Goal: Find specific page/section: Find specific page/section

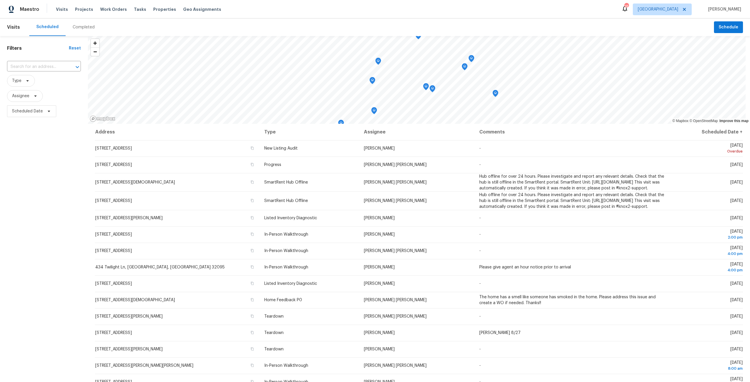
click at [157, 14] on div "Visits Projects Work Orders Tasks Properties Geo Assignments" at bounding box center [142, 10] width 172 height 12
click at [159, 7] on span "Properties" at bounding box center [164, 9] width 23 height 6
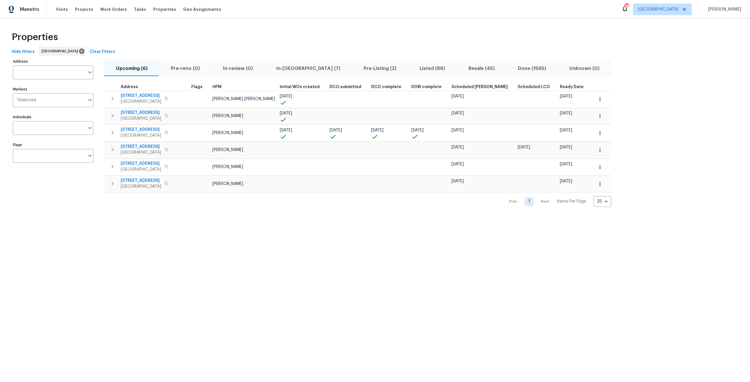
click at [292, 67] on span "In-reno (7)" at bounding box center [308, 68] width 80 height 8
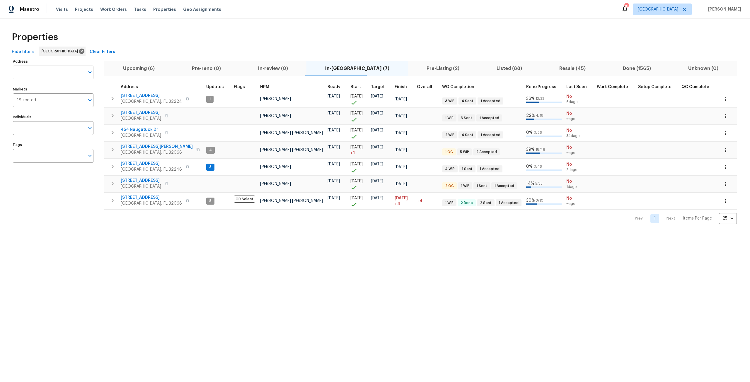
click at [48, 74] on input "Address" at bounding box center [49, 73] width 72 height 14
click at [134, 8] on span "Tasks" at bounding box center [140, 9] width 12 height 4
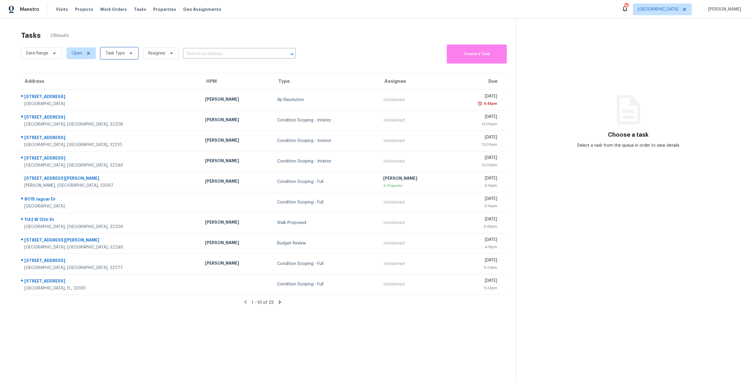
click at [129, 51] on icon at bounding box center [131, 53] width 5 height 5
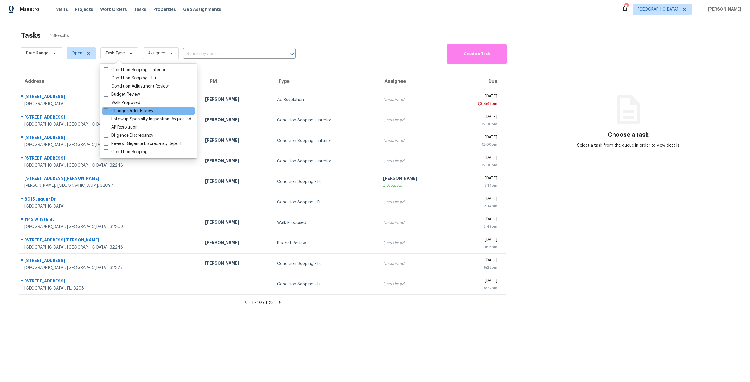
click at [142, 109] on label "Change Order Review" at bounding box center [129, 111] width 50 height 6
click at [107, 109] on input "Change Order Review" at bounding box center [106, 110] width 4 height 4
checkbox input "true"
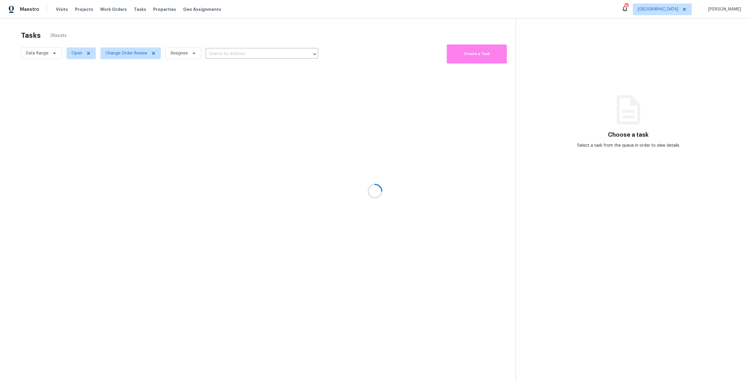
click at [185, 30] on div at bounding box center [375, 191] width 750 height 382
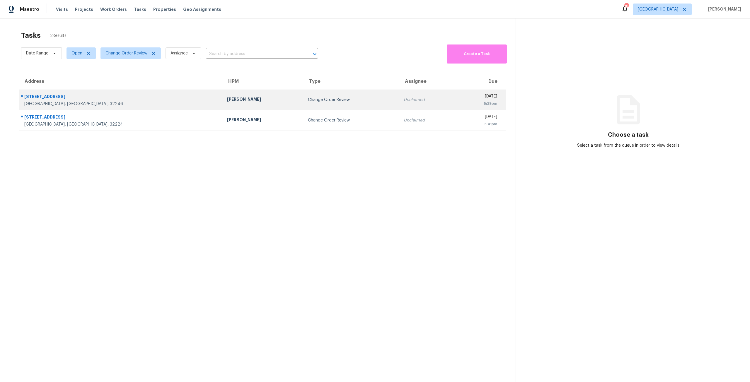
click at [308, 103] on div "Change Order Review" at bounding box center [351, 100] width 86 height 6
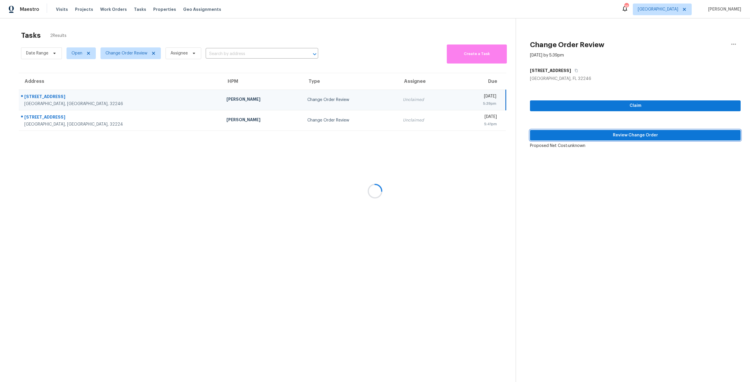
click at [653, 137] on span "Review Change Order" at bounding box center [635, 135] width 201 height 7
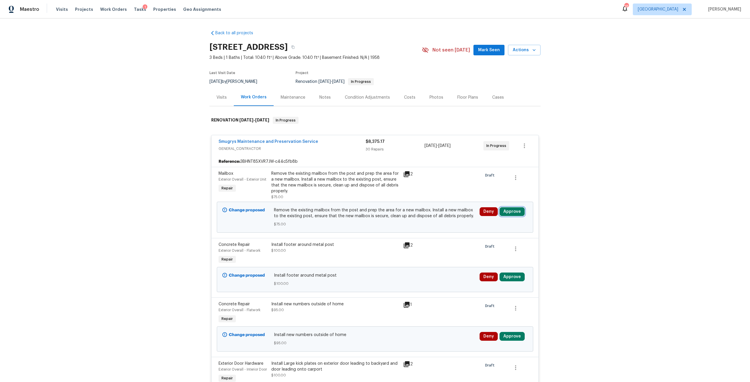
click at [511, 210] on button "Approve" at bounding box center [511, 211] width 25 height 9
click at [438, 214] on button "Approve" at bounding box center [425, 217] width 35 height 12
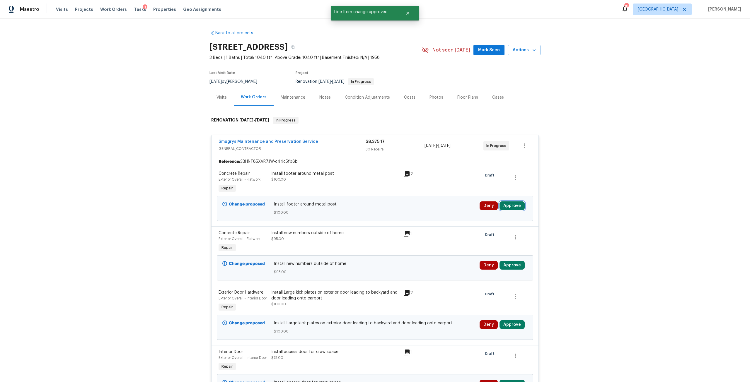
click at [508, 205] on button "Approve" at bounding box center [511, 206] width 25 height 9
click at [423, 209] on button "Approve" at bounding box center [425, 211] width 35 height 12
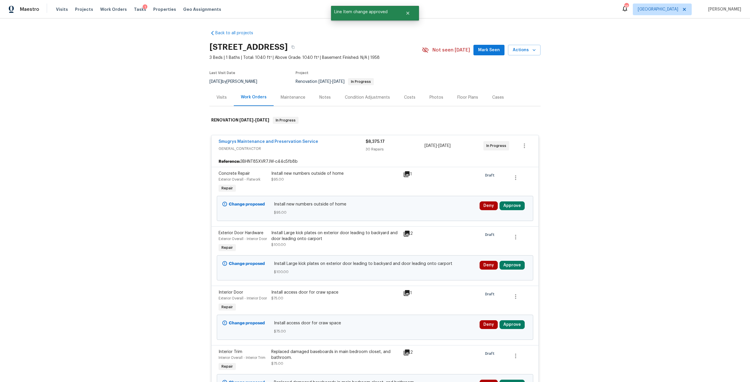
click at [403, 176] on icon at bounding box center [406, 174] width 7 height 7
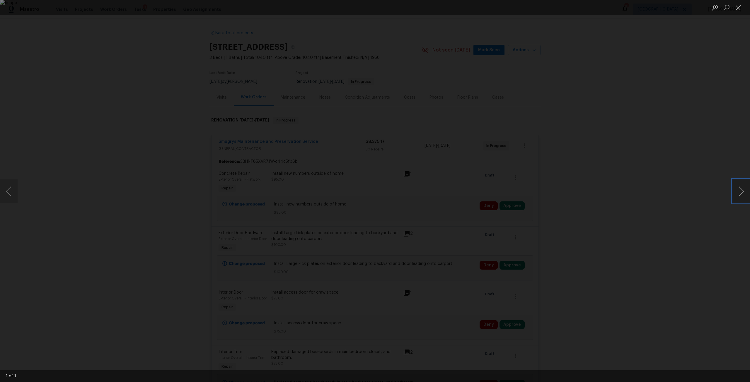
click at [738, 195] on button "Next image" at bounding box center [741, 191] width 18 height 23
click at [670, 131] on div "Lightbox" at bounding box center [375, 191] width 750 height 382
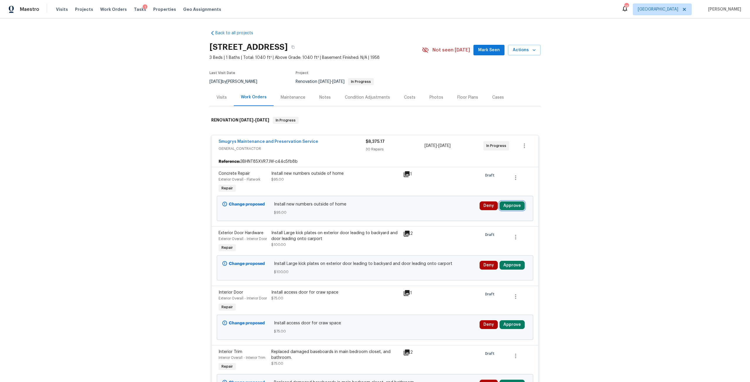
click at [507, 203] on button "Approve" at bounding box center [511, 206] width 25 height 9
click at [432, 208] on button "Approve" at bounding box center [425, 211] width 35 height 12
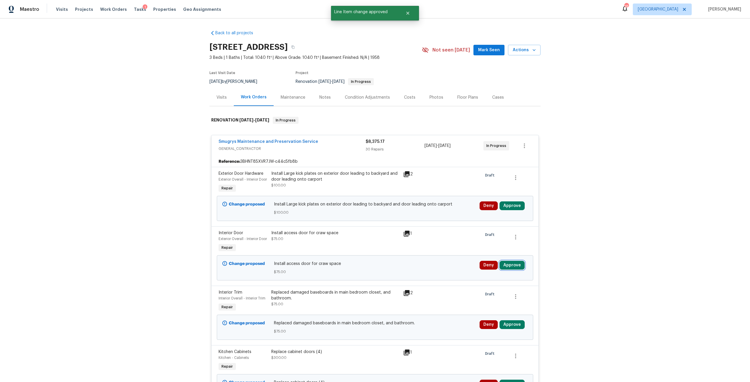
click at [511, 270] on button "Approve" at bounding box center [511, 265] width 25 height 9
click at [503, 257] on button "Approve" at bounding box center [492, 258] width 35 height 12
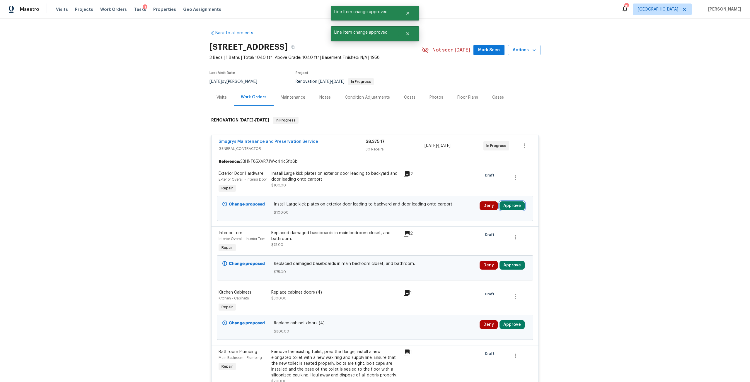
click at [511, 210] on button "Approve" at bounding box center [511, 206] width 25 height 9
click at [433, 213] on button "Approve" at bounding box center [425, 217] width 35 height 12
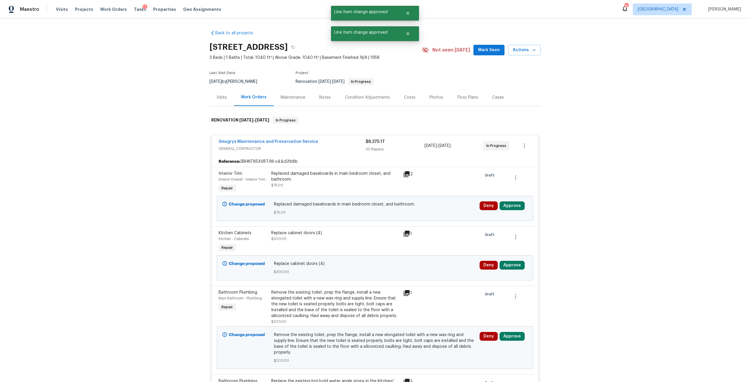
scroll to position [59, 0]
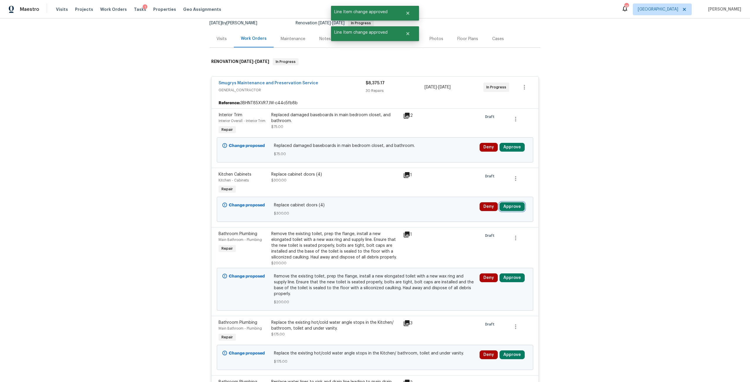
click at [506, 209] on button "Approve" at bounding box center [511, 206] width 25 height 9
click at [417, 214] on button "Approve" at bounding box center [425, 212] width 35 height 12
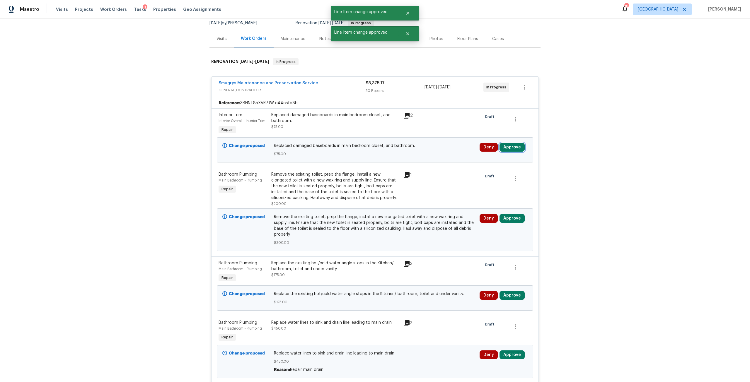
click at [511, 147] on button "Approve" at bounding box center [511, 147] width 25 height 9
click at [418, 150] on button "Approve" at bounding box center [425, 153] width 35 height 12
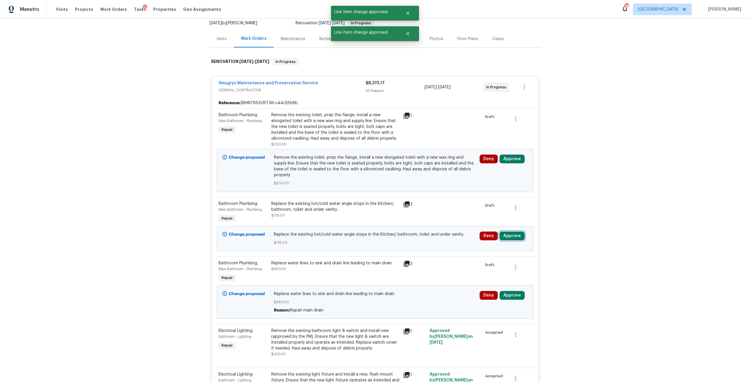
click at [511, 234] on button "Approve" at bounding box center [511, 236] width 25 height 9
click at [429, 231] on button "Approve" at bounding box center [425, 236] width 35 height 12
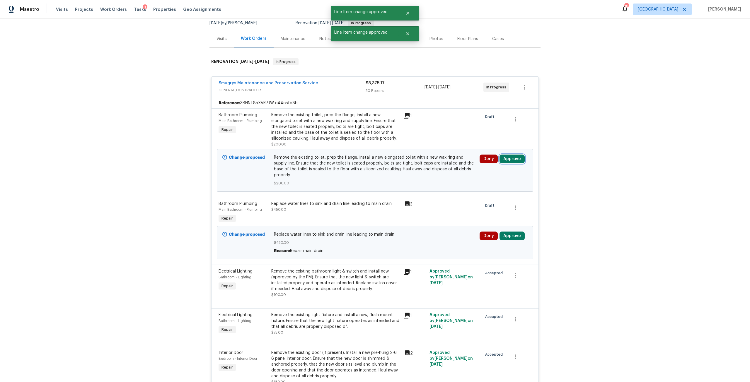
click at [512, 163] on button "Approve" at bounding box center [511, 159] width 25 height 9
click at [422, 166] on span "Approve" at bounding box center [426, 164] width 16 height 4
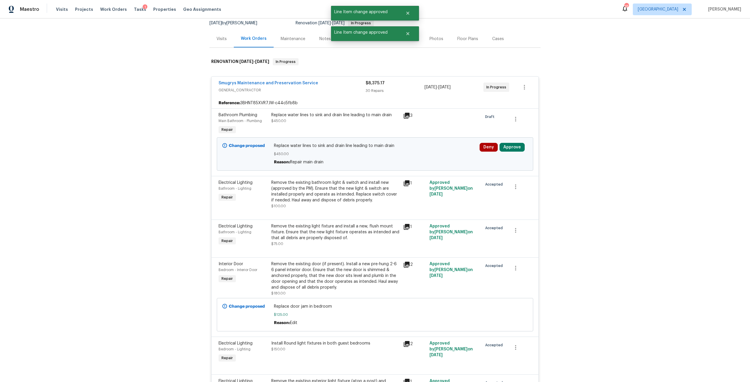
click at [510, 141] on div "Change proposed Replace water lines to sink and drain line leading to main drai…" at bounding box center [375, 153] width 316 height 33
click at [510, 142] on div "Deny Approve" at bounding box center [504, 154] width 52 height 26
click at [507, 148] on button "Approve" at bounding box center [511, 147] width 25 height 9
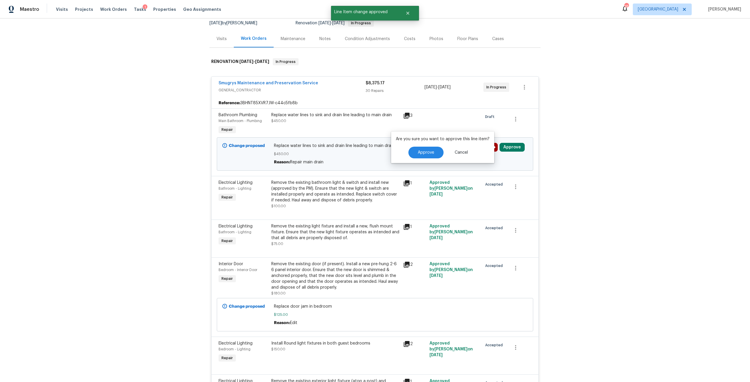
click at [423, 158] on div "Are you sure you want to approve this line item? Approve Cancel" at bounding box center [442, 148] width 103 height 32
click at [427, 158] on div "Are you sure you want to approve this line item? Approve Cancel" at bounding box center [442, 148] width 103 height 32
click at [431, 155] on span "Approve" at bounding box center [426, 153] width 16 height 4
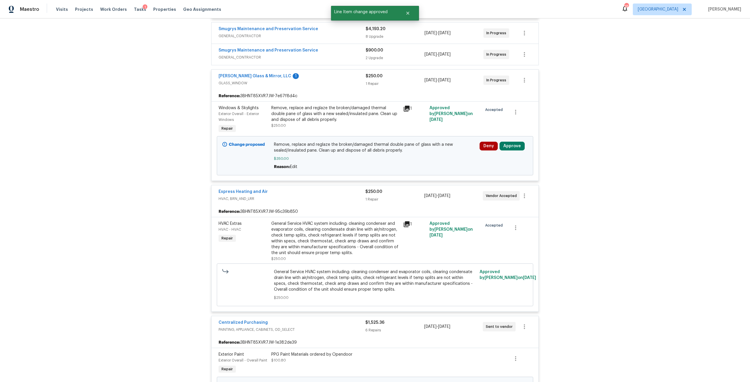
scroll to position [1728, 0]
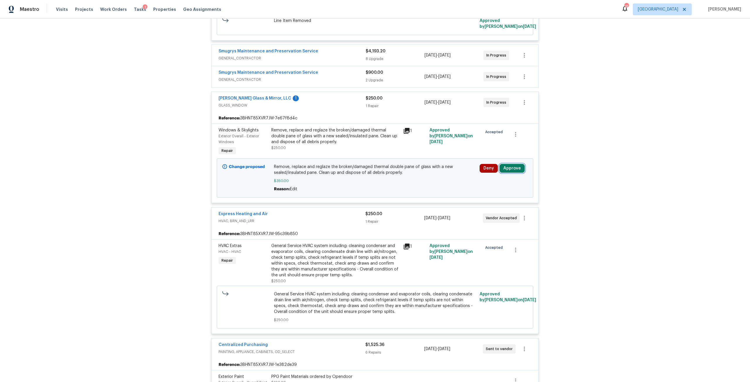
click at [504, 171] on button "Approve" at bounding box center [511, 168] width 25 height 9
click at [426, 179] on span "Approve" at bounding box center [426, 180] width 16 height 4
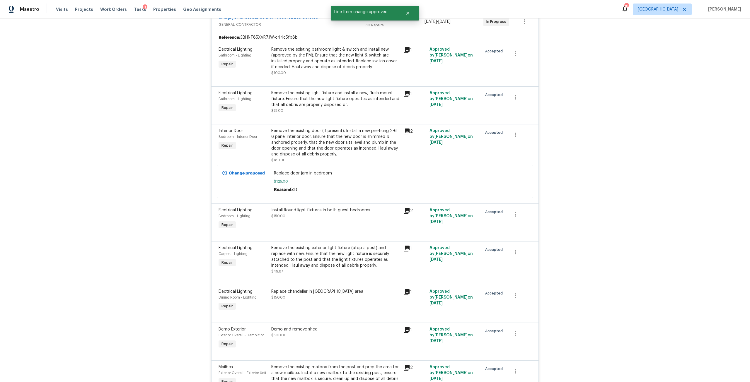
scroll to position [0, 0]
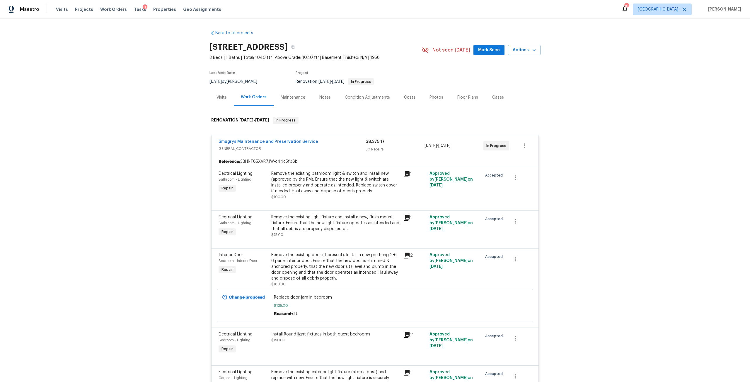
click at [343, 102] on div "Condition Adjustments" at bounding box center [367, 97] width 59 height 17
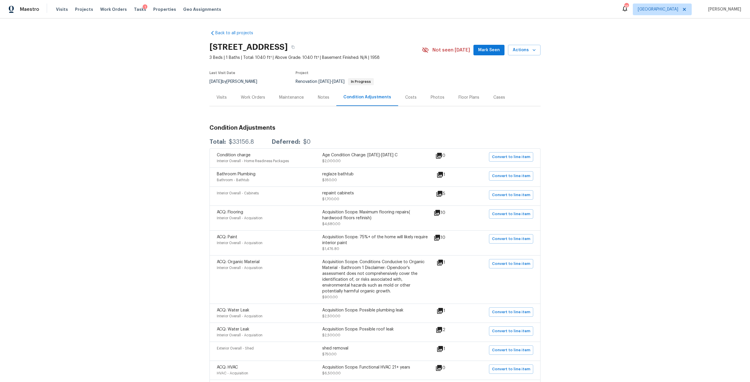
click at [400, 99] on div "Costs" at bounding box center [410, 97] width 25 height 17
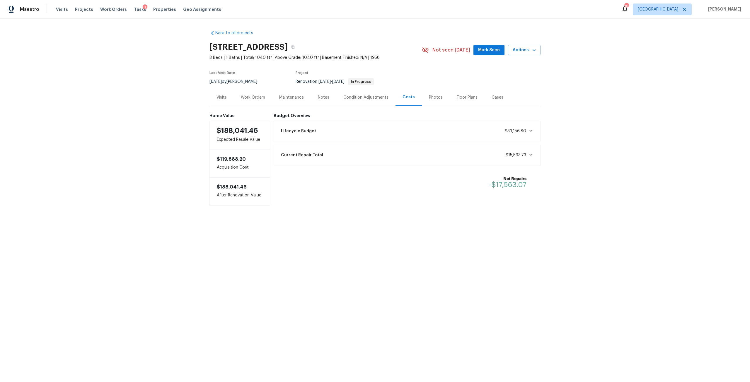
click at [523, 130] on span "$33,156.80" at bounding box center [515, 131] width 21 height 4
click at [250, 105] on div "Work Orders" at bounding box center [253, 97] width 38 height 17
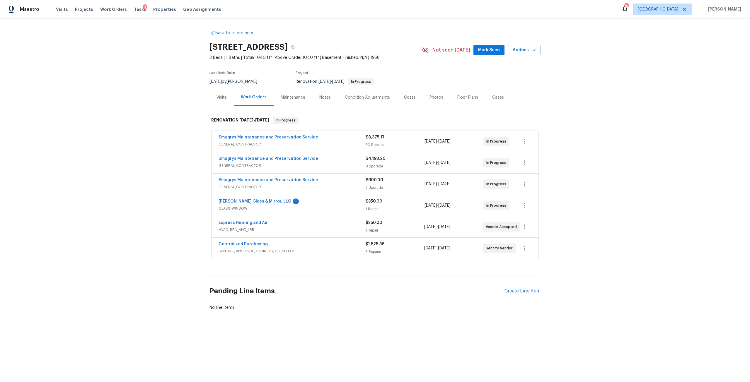
click at [364, 100] on div "Condition Adjustments" at bounding box center [367, 98] width 45 height 6
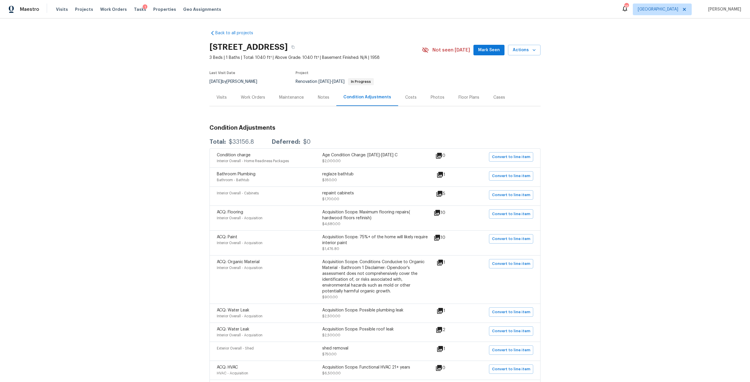
click at [415, 102] on div "Costs" at bounding box center [410, 97] width 25 height 17
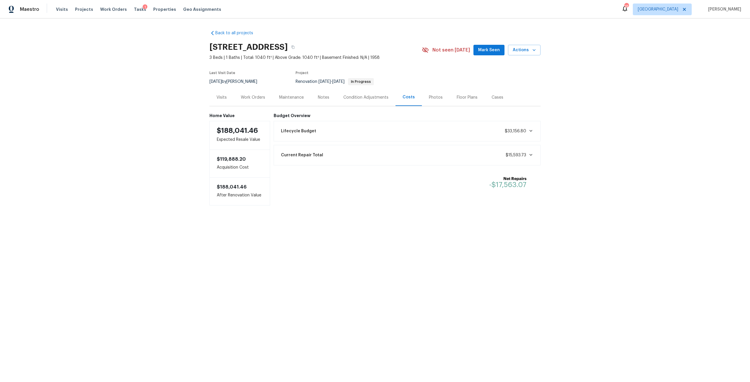
click at [158, 5] on div "Visits Projects Work Orders Tasks 1 Properties Geo Assignments" at bounding box center [142, 10] width 172 height 12
drag, startPoint x: 160, startPoint y: 11, endPoint x: 169, endPoint y: 12, distance: 9.4
click at [160, 11] on span "Properties" at bounding box center [164, 9] width 23 height 6
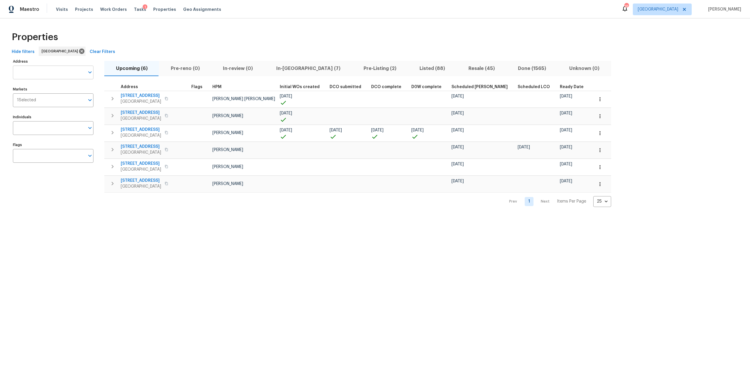
click at [42, 72] on input "Address" at bounding box center [49, 73] width 72 height 14
type input "1800 greens"
click at [57, 92] on li "1800 The Greens Way Apt 511 Jacksonville Beach FL 32250" at bounding box center [53, 88] width 81 height 10
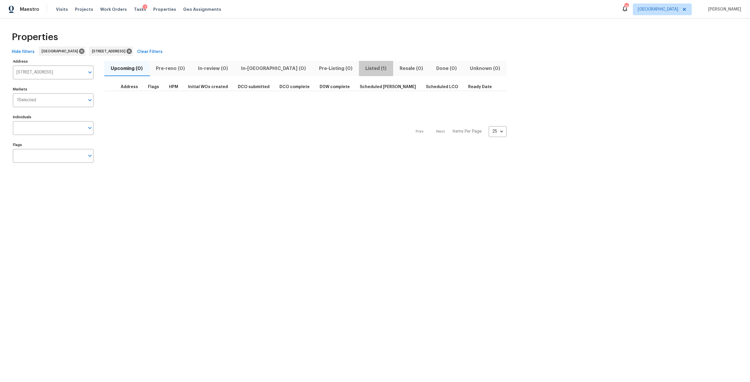
click at [362, 71] on span "Listed (1)" at bounding box center [375, 68] width 27 height 8
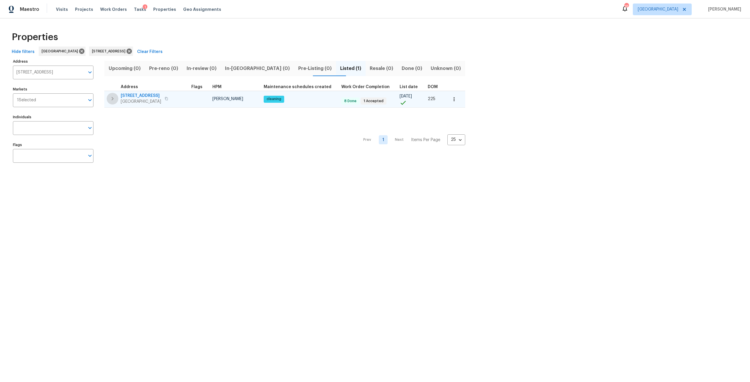
click at [108, 97] on button "button" at bounding box center [113, 99] width 12 height 12
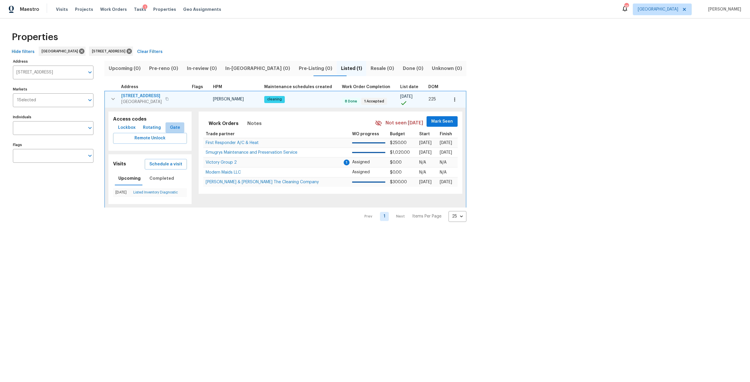
click at [170, 131] on span "Gate" at bounding box center [175, 127] width 14 height 7
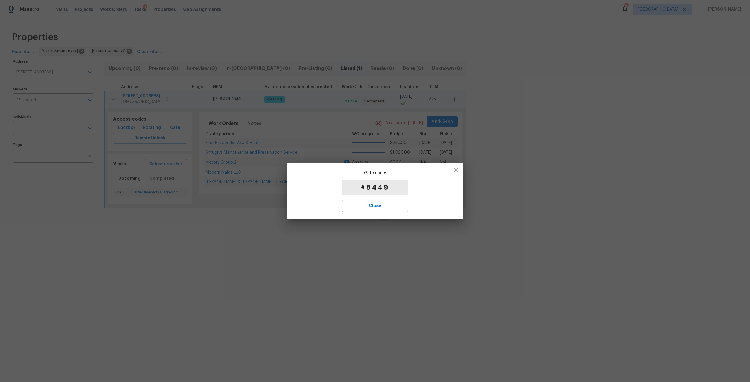
click at [459, 173] on button "button" at bounding box center [456, 170] width 14 height 14
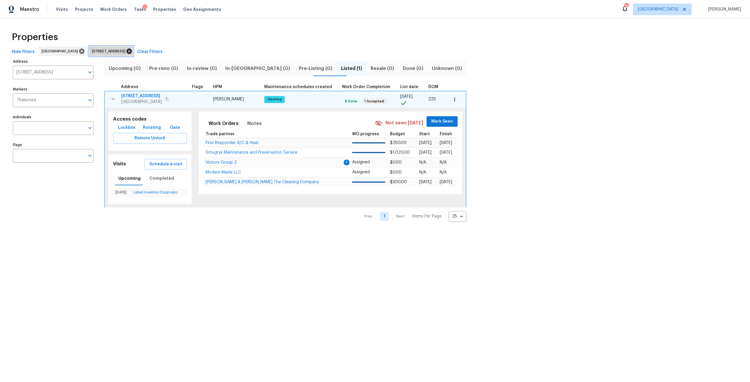
click at [132, 53] on icon at bounding box center [129, 51] width 5 height 5
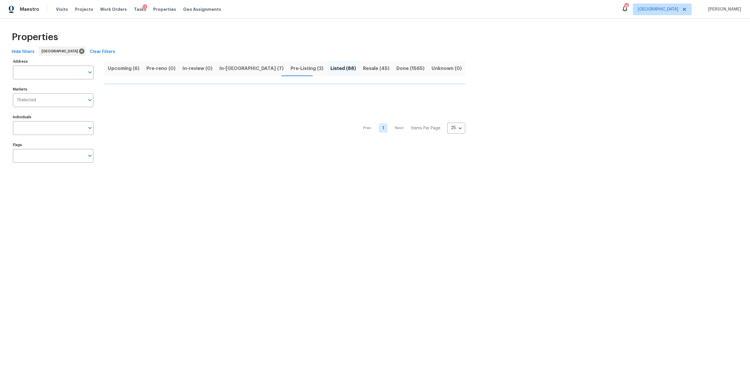
click at [0, 79] on div "Properties Hide filters Jacksonville Clear Filters Address Address Markets 1 Se…" at bounding box center [375, 98] width 750 height 160
click at [38, 66] on input "Address" at bounding box center [49, 73] width 72 height 14
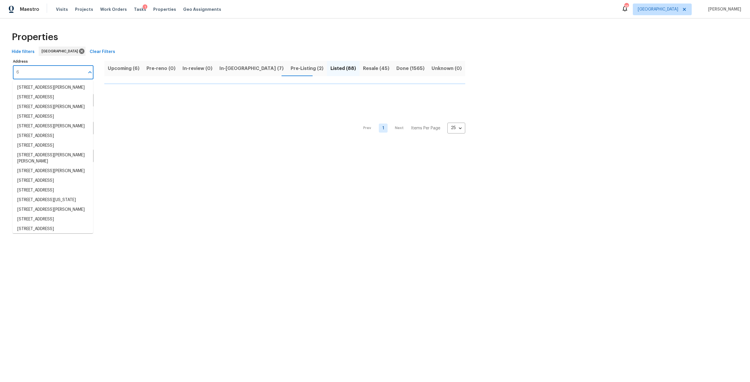
type input "68"
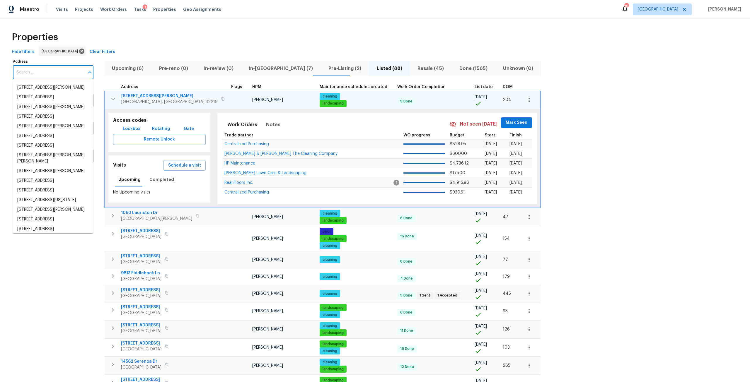
click at [38, 66] on input "Address" at bounding box center [49, 73] width 72 height 14
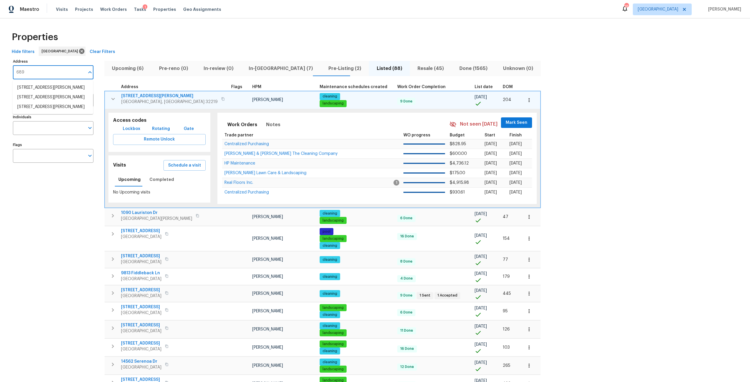
type input "689"
click at [47, 93] on li "689 Box Branch Cir Saint Johns FL 32259" at bounding box center [53, 88] width 81 height 10
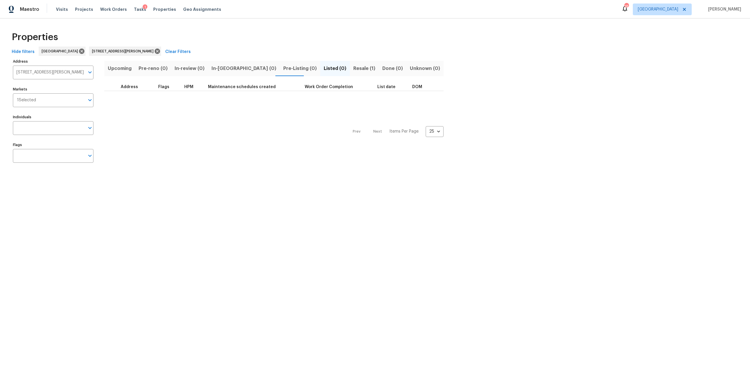
click at [353, 72] on span "Resale (1)" at bounding box center [364, 68] width 22 height 8
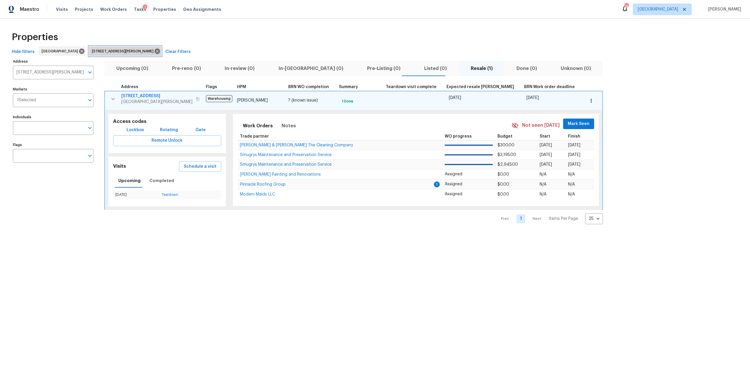
drag, startPoint x: 147, startPoint y: 53, endPoint x: 143, endPoint y: 53, distance: 3.9
click at [155, 53] on icon at bounding box center [157, 51] width 5 height 5
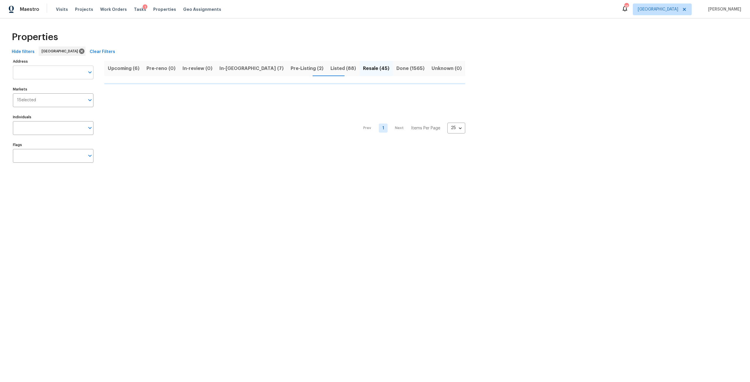
click at [64, 74] on input "Address" at bounding box center [49, 73] width 72 height 14
type input "7208"
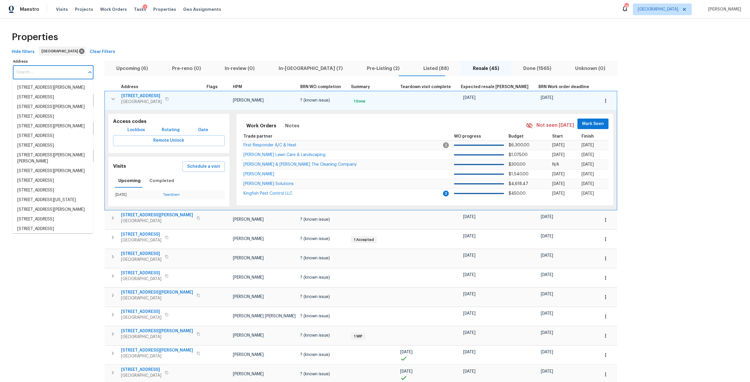
click at [64, 74] on input "Address" at bounding box center [49, 73] width 72 height 14
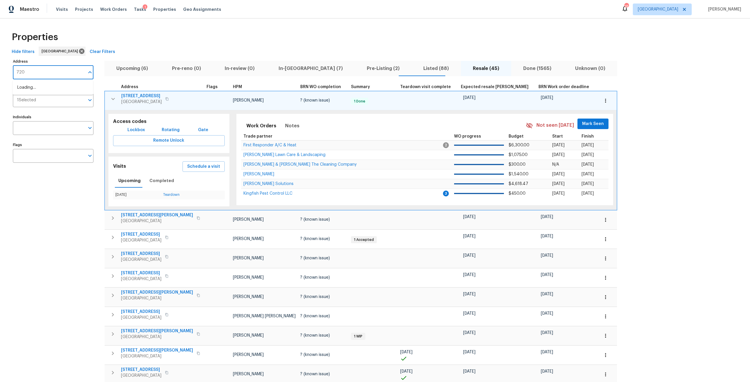
type input "7208"
click at [66, 102] on li "7208 Cypress Cove Rd # 13 Jacksonville FL 32244" at bounding box center [53, 98] width 81 height 10
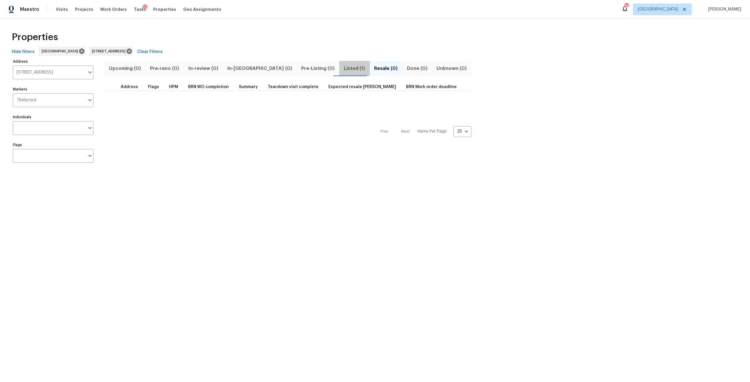
click at [343, 65] on span "Listed (1)" at bounding box center [354, 68] width 23 height 8
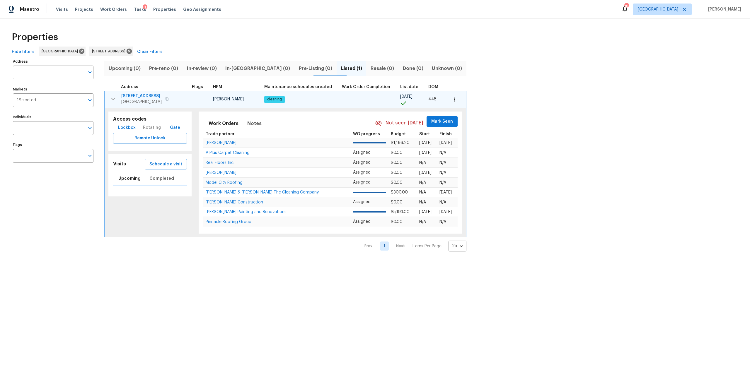
type input "7208 Cypress Cove Rd # 13 Jacksonville FL 32244"
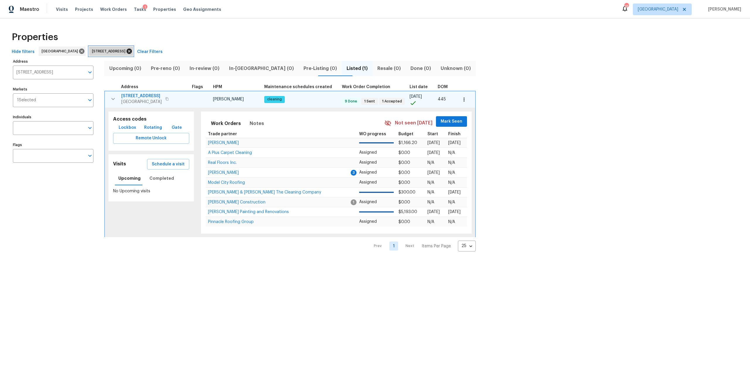
click at [132, 50] on icon at bounding box center [129, 51] width 6 height 6
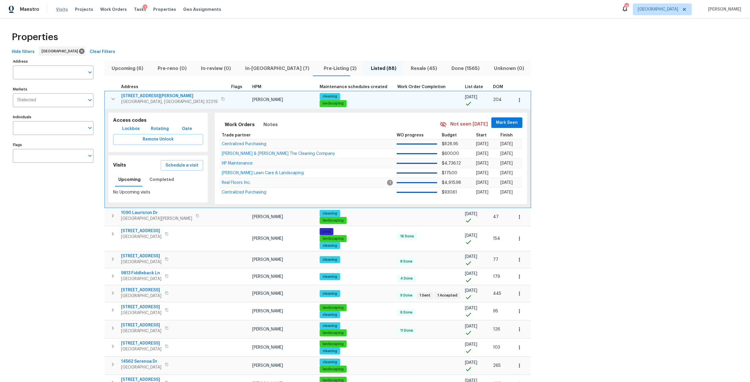
click at [62, 8] on span "Visits" at bounding box center [62, 9] width 12 height 6
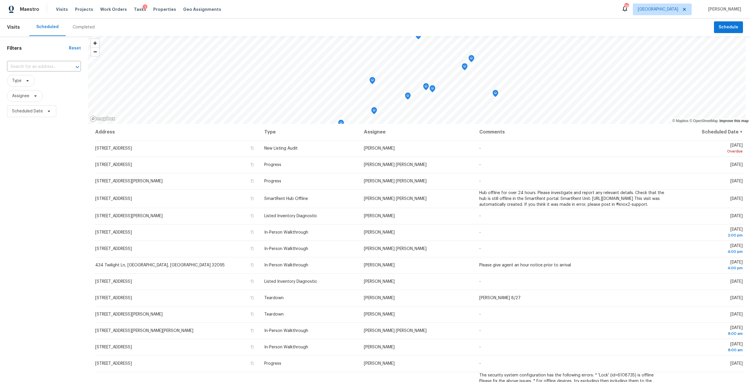
click at [80, 32] on div "Completed" at bounding box center [84, 27] width 36 height 18
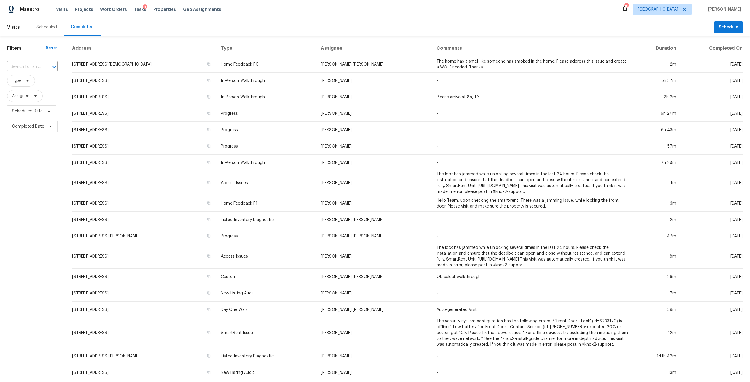
click at [25, 74] on span "Type" at bounding box center [32, 80] width 51 height 15
click at [27, 75] on span "Type" at bounding box center [21, 81] width 28 height 12
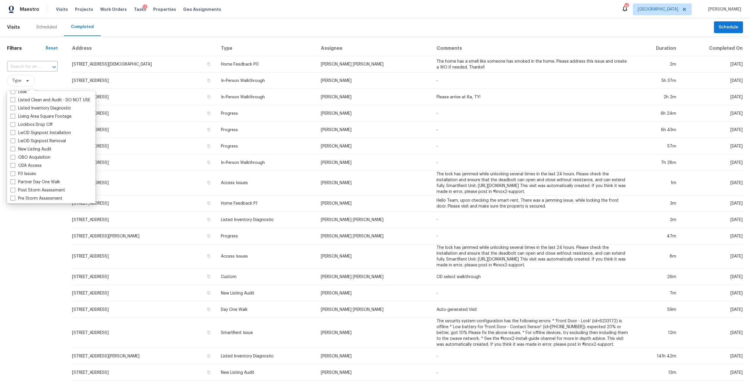
scroll to position [293, 0]
click at [57, 136] on div "New Listing Audit" at bounding box center [51, 140] width 85 height 8
click at [48, 139] on label "New Listing Audit" at bounding box center [31, 140] width 41 height 6
click at [14, 139] on input "New Listing Audit" at bounding box center [13, 139] width 4 height 4
checkbox input "true"
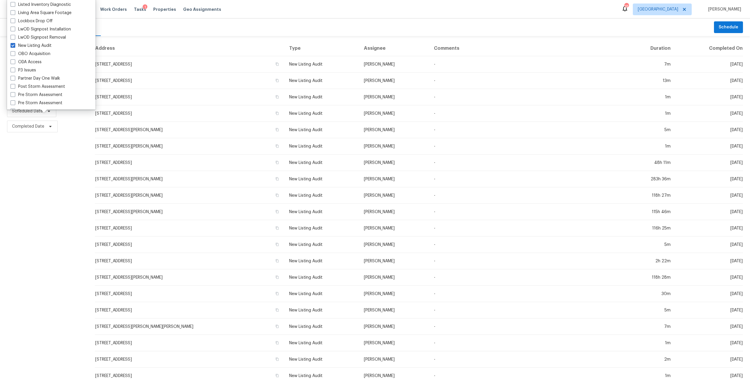
click at [47, 212] on div "Filters Reset ​ New Listing Audit Assignee Scheduled Date Completed Date" at bounding box center [44, 218] width 88 height 364
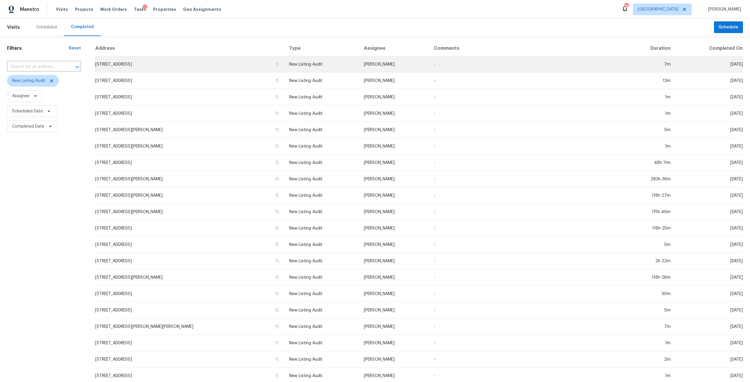
click at [162, 67] on td "11563 Oak Meadow Ln, Jacksonville, FL 32218" at bounding box center [190, 64] width 190 height 16
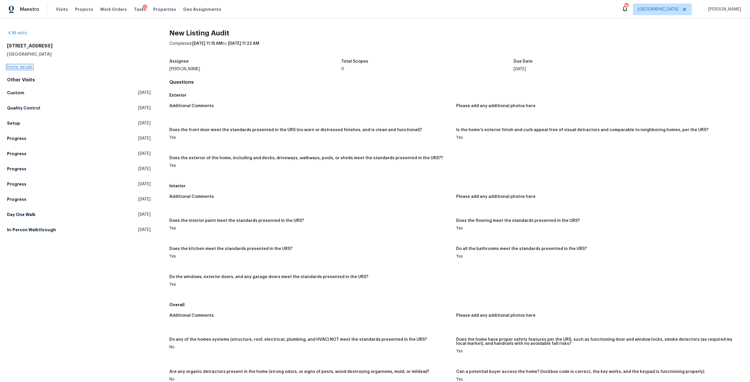
click at [18, 65] on link "Home details" at bounding box center [19, 67] width 25 height 4
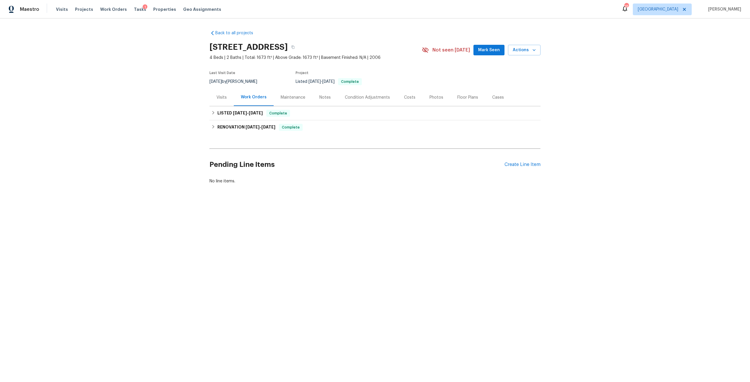
click at [441, 98] on div "Photos" at bounding box center [436, 97] width 28 height 17
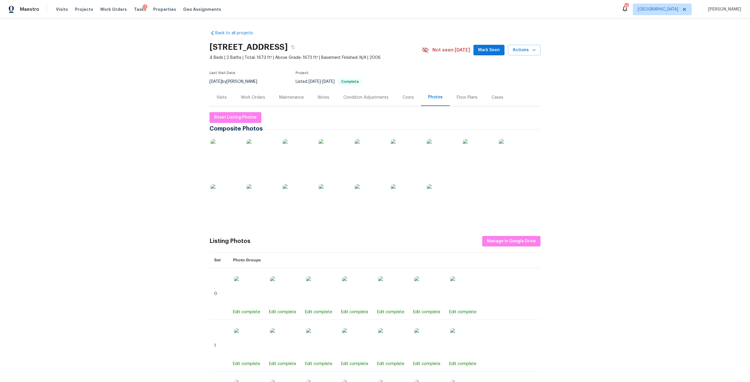
click at [335, 198] on img at bounding box center [333, 198] width 29 height 29
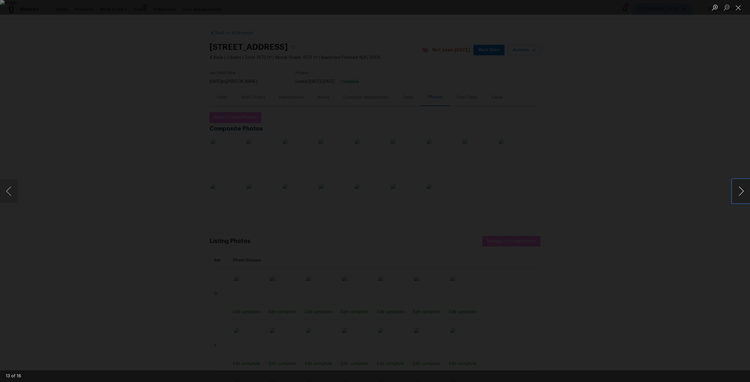
click at [744, 191] on button "Next image" at bounding box center [741, 191] width 18 height 23
drag, startPoint x: 12, startPoint y: 187, endPoint x: 46, endPoint y: 191, distance: 34.5
click at [11, 187] on button "Previous image" at bounding box center [9, 191] width 18 height 23
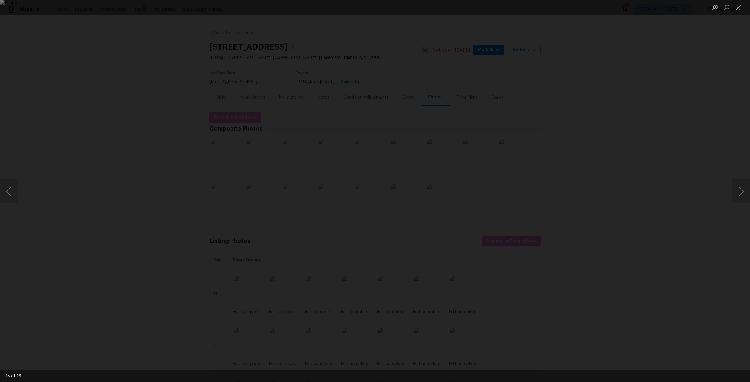
click at [170, 60] on div "Lightbox" at bounding box center [375, 191] width 750 height 382
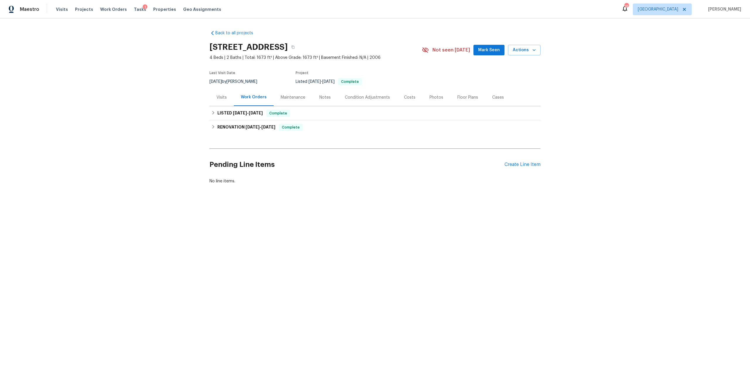
click at [67, 9] on div "Visits Projects Work Orders Tasks 1 Properties Geo Assignments" at bounding box center [142, 10] width 172 height 12
click at [61, 11] on span "Visits" at bounding box center [62, 9] width 12 height 6
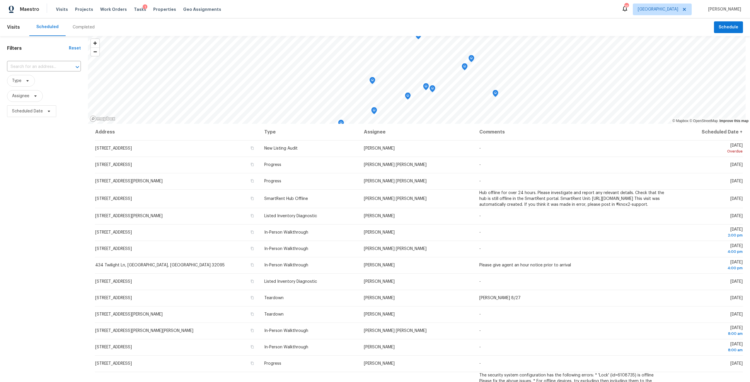
click at [78, 29] on div "Completed" at bounding box center [84, 27] width 22 height 6
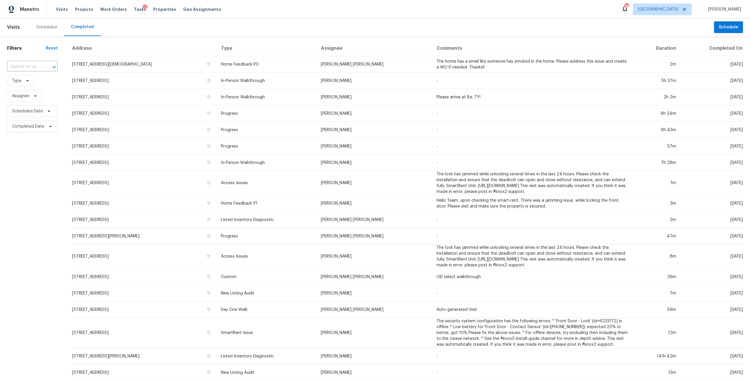
click at [32, 86] on span "Type" at bounding box center [32, 81] width 51 height 12
click at [29, 81] on icon at bounding box center [27, 81] width 5 height 5
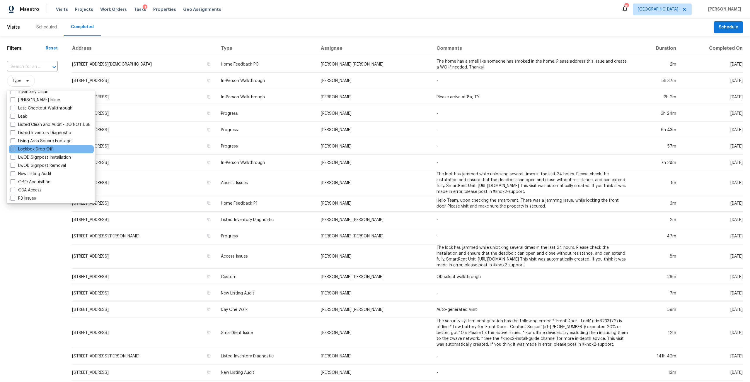
scroll to position [264, 0]
click at [51, 164] on div "LwOD Signpost Removal" at bounding box center [51, 161] width 85 height 8
click at [51, 168] on label "New Listing Audit" at bounding box center [31, 169] width 41 height 6
click at [14, 168] on input "New Listing Audit" at bounding box center [13, 168] width 4 height 4
checkbox input "true"
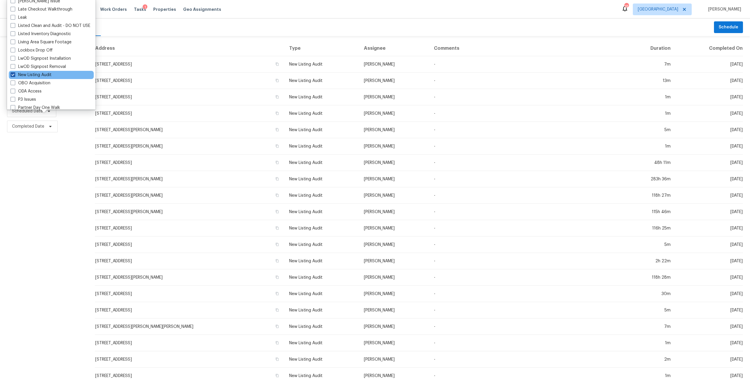
click at [51, 168] on div "Filters Reset ​ New Listing Audit Assignee Scheduled Date Completed Date" at bounding box center [44, 218] width 88 height 364
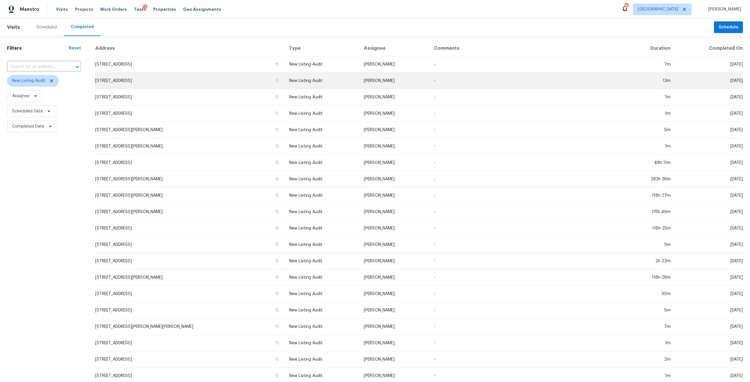
click at [158, 86] on td "2772 Commanche Ave, Orange Park, FL 32065" at bounding box center [190, 81] width 190 height 16
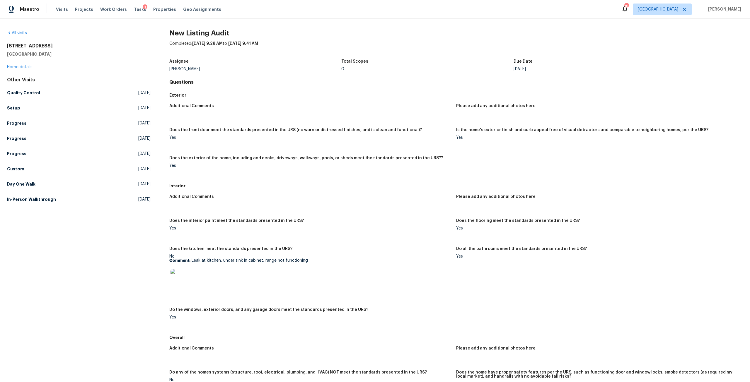
click at [23, 35] on div "All visits" at bounding box center [79, 33] width 144 height 6
click at [23, 33] on link "All visits" at bounding box center [17, 33] width 20 height 4
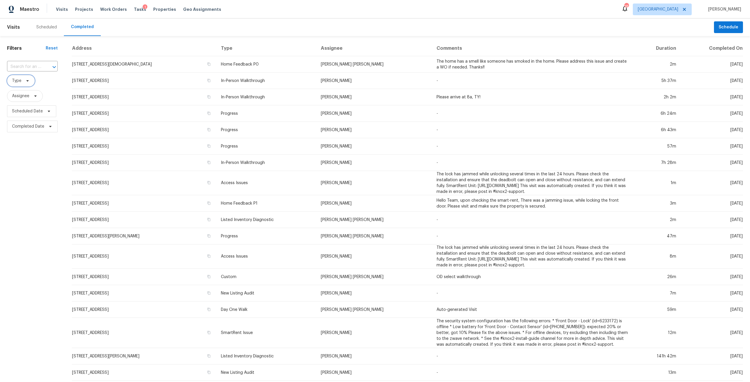
click at [22, 78] on span "Type" at bounding box center [21, 81] width 28 height 12
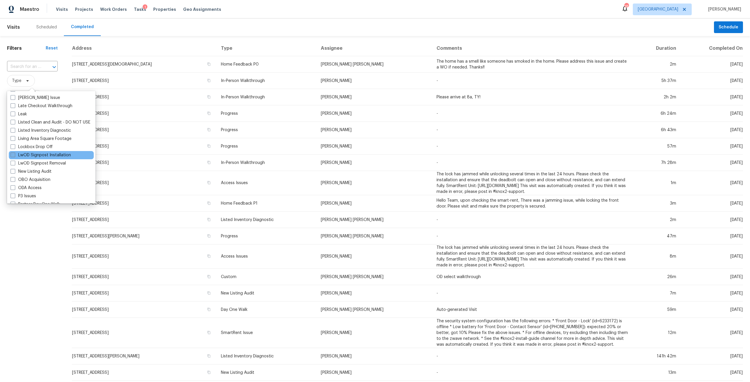
scroll to position [264, 0]
click at [45, 168] on label "New Listing Audit" at bounding box center [31, 169] width 41 height 6
click at [14, 168] on input "New Listing Audit" at bounding box center [13, 168] width 4 height 4
checkbox input "true"
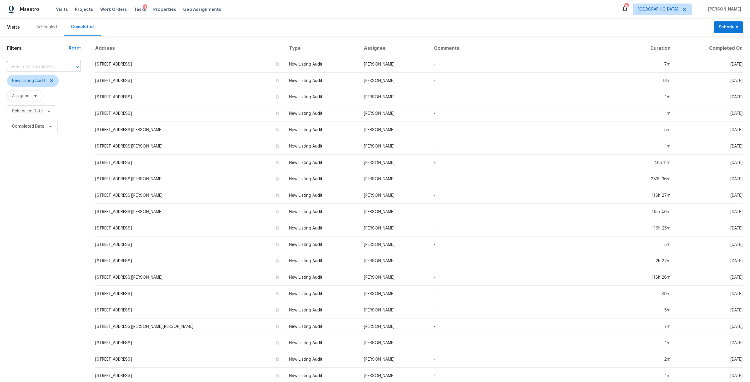
click at [39, 205] on div "Filters Reset ​ New Listing Audit Assignee Scheduled Date Completed Date" at bounding box center [44, 218] width 88 height 364
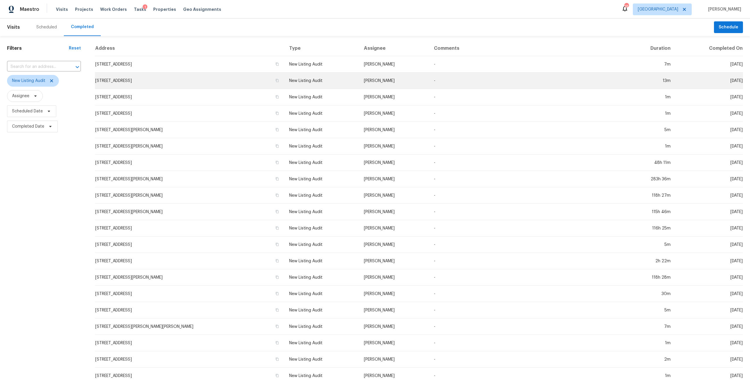
click at [171, 82] on td "2772 Commanche Ave, Orange Park, FL 32065" at bounding box center [190, 81] width 190 height 16
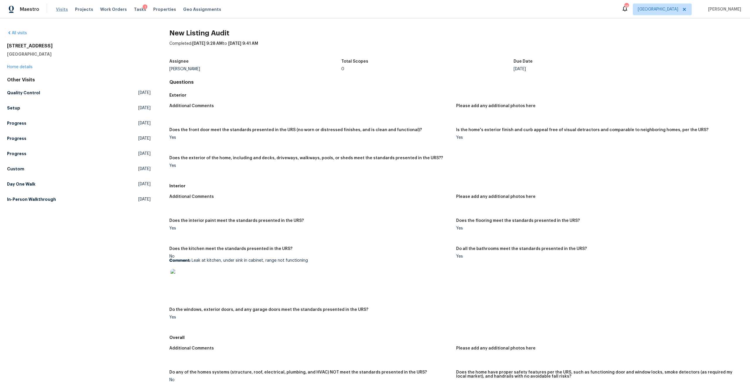
click at [61, 11] on span "Visits" at bounding box center [62, 9] width 12 height 6
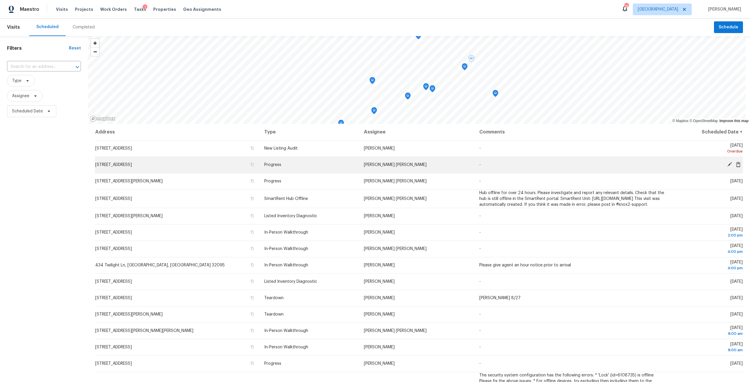
click at [492, 164] on td "-" at bounding box center [572, 165] width 194 height 16
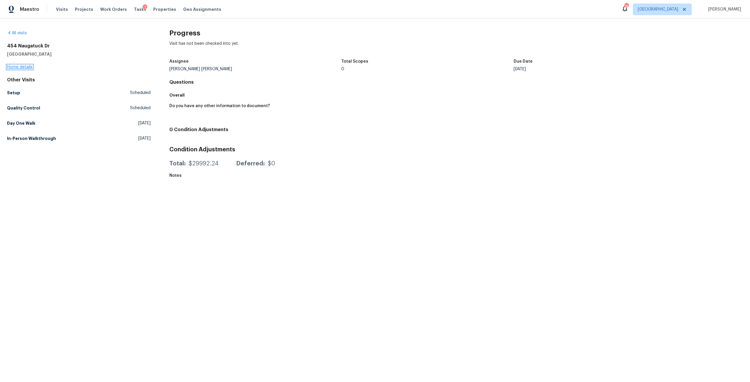
click at [20, 67] on link "Home details" at bounding box center [19, 67] width 25 height 4
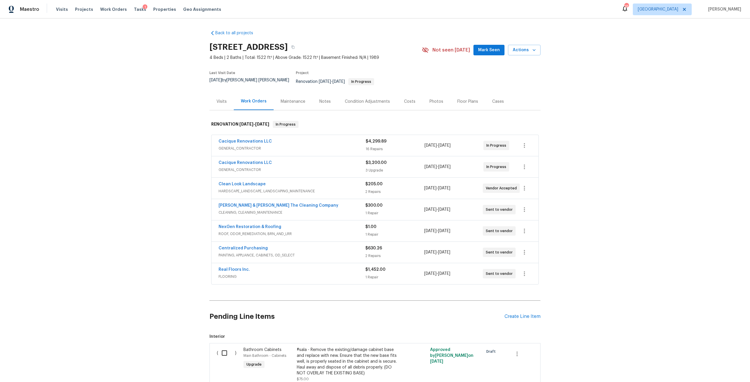
click at [409, 99] on div "Costs" at bounding box center [409, 102] width 11 height 6
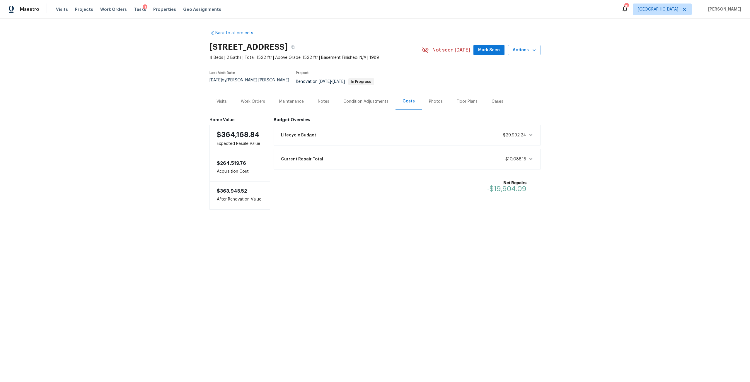
click at [371, 99] on div "Condition Adjustments" at bounding box center [365, 102] width 45 height 6
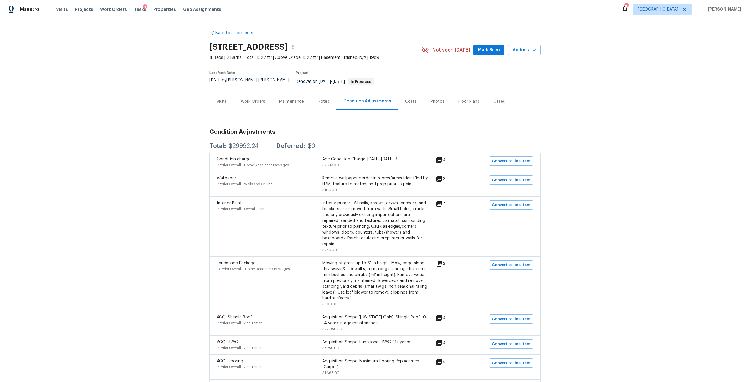
click at [405, 99] on div "Costs" at bounding box center [410, 102] width 11 height 6
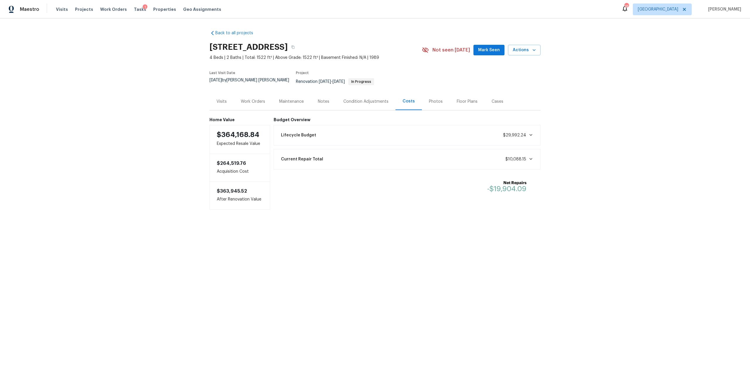
click at [241, 99] on div "Work Orders" at bounding box center [253, 102] width 24 height 6
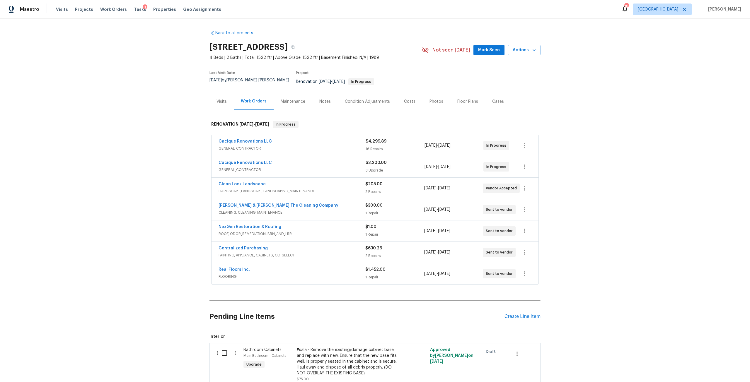
click at [351, 99] on div "Condition Adjustments" at bounding box center [367, 102] width 45 height 6
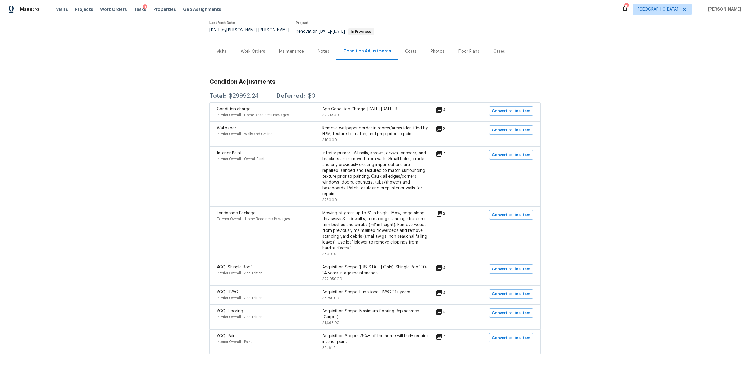
scroll to position [52, 0]
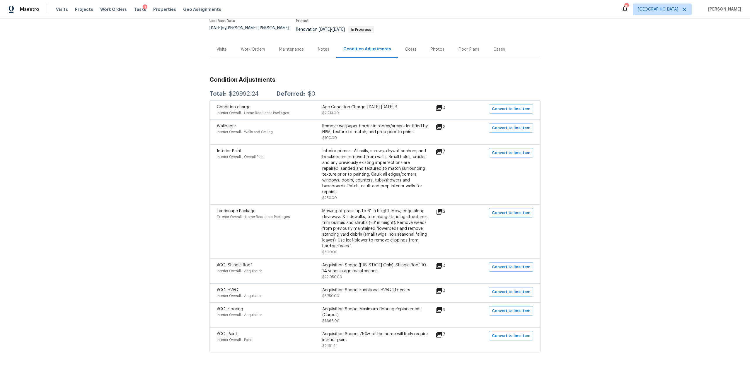
click at [248, 47] on div "Work Orders" at bounding box center [253, 50] width 24 height 6
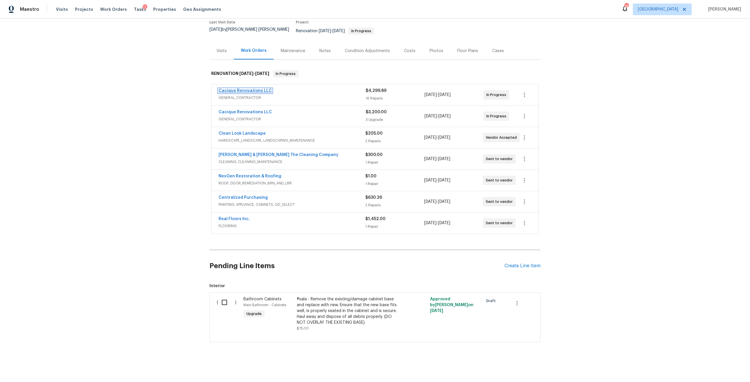
click at [238, 89] on link "Cacique Renovations LLC" at bounding box center [245, 91] width 53 height 4
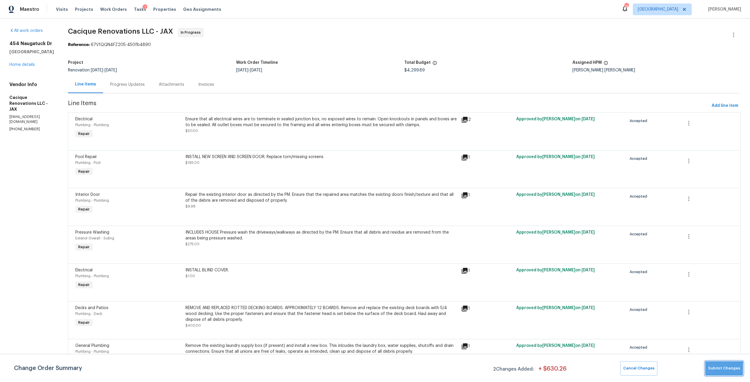
click at [719, 374] on button "Submit Changes" at bounding box center [724, 368] width 38 height 14
click at [25, 62] on div "454 Naugatuck Dr Jacksonville, FL 32225 Home details" at bounding box center [31, 54] width 45 height 27
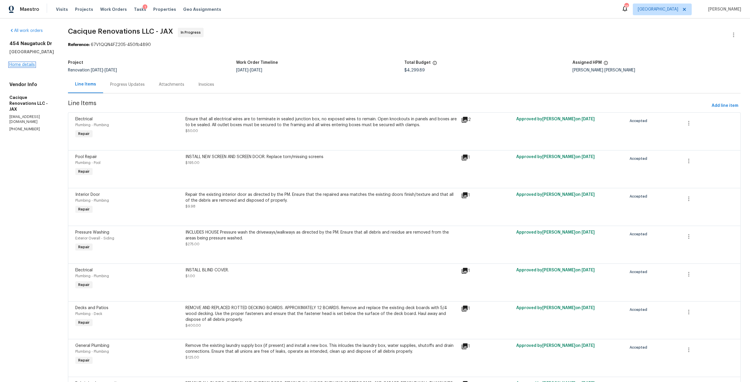
click at [26, 63] on link "Home details" at bounding box center [21, 65] width 25 height 4
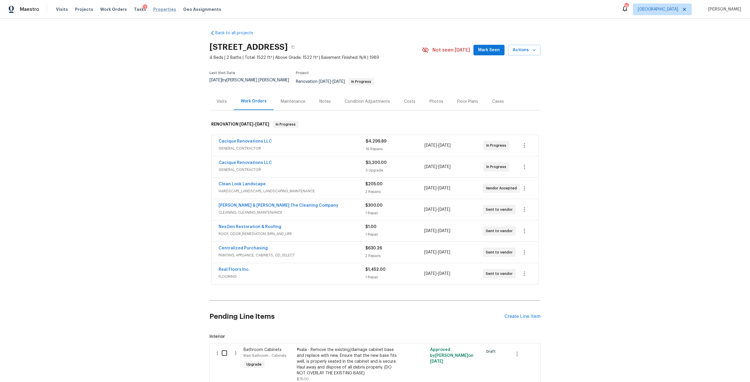
click at [156, 9] on span "Properties" at bounding box center [164, 9] width 23 height 6
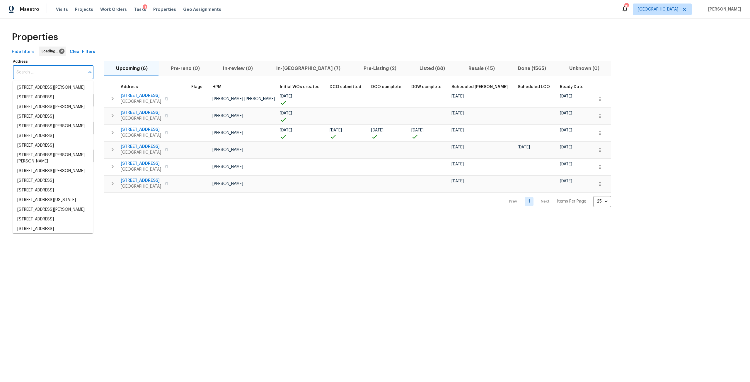
click at [31, 70] on input "Address" at bounding box center [49, 73] width 72 height 14
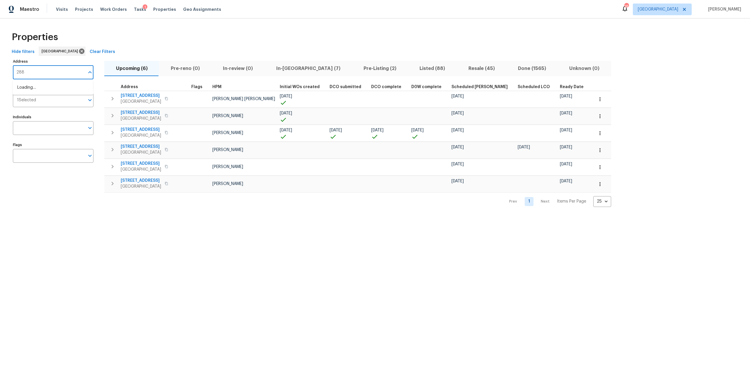
type input "2884"
click at [50, 93] on li "2884 Decidely St Green Cove Springs FL 32043" at bounding box center [53, 88] width 81 height 10
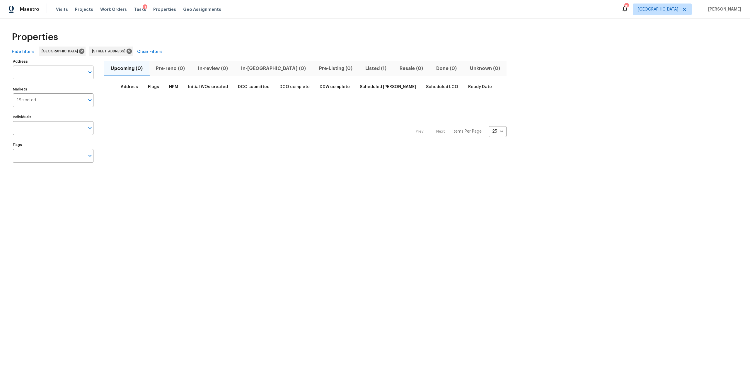
type input "2884 Decidely St Green Cove Springs FL 32043"
click at [362, 70] on span "Listed (1)" at bounding box center [375, 68] width 27 height 8
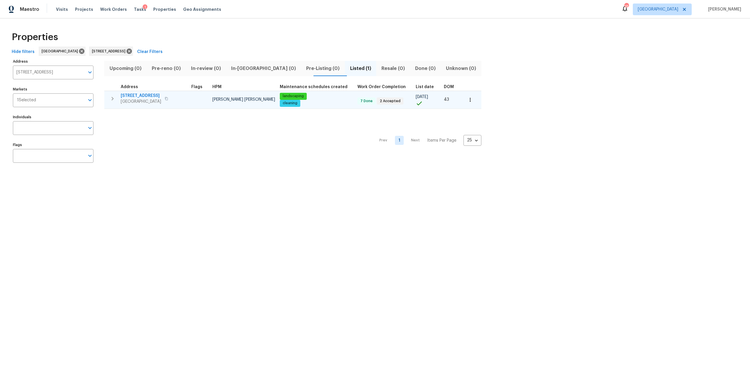
click at [149, 97] on span "[STREET_ADDRESS]" at bounding box center [141, 96] width 40 height 6
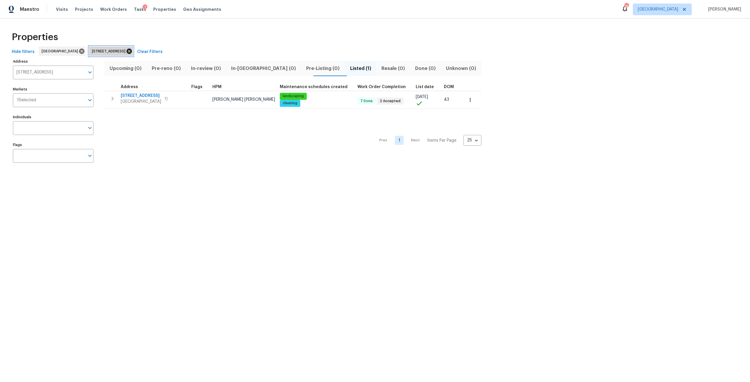
click at [132, 51] on icon at bounding box center [129, 51] width 5 height 5
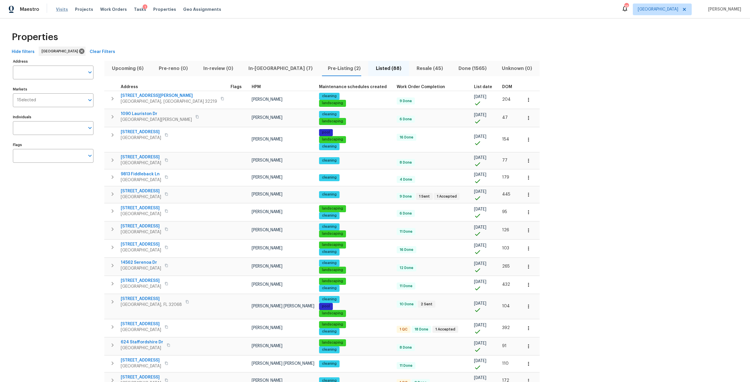
click at [63, 11] on span "Visits" at bounding box center [62, 9] width 12 height 6
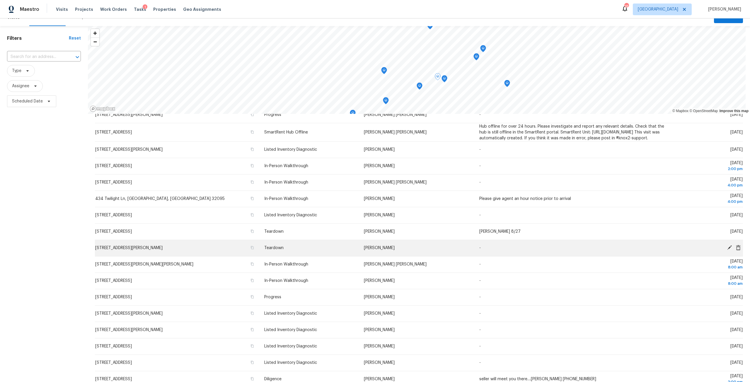
scroll to position [52, 0]
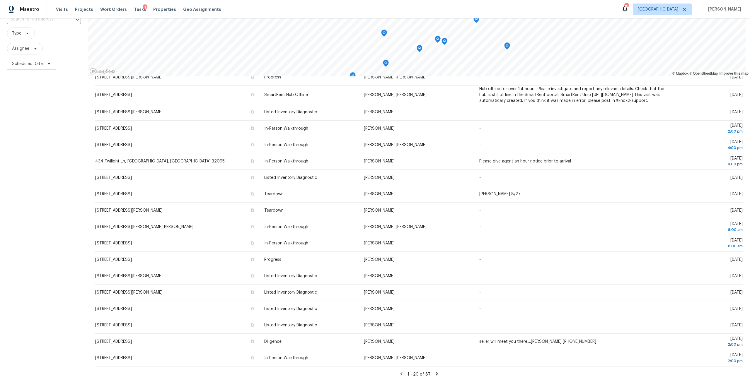
click at [434, 371] on icon at bounding box center [436, 373] width 5 height 5
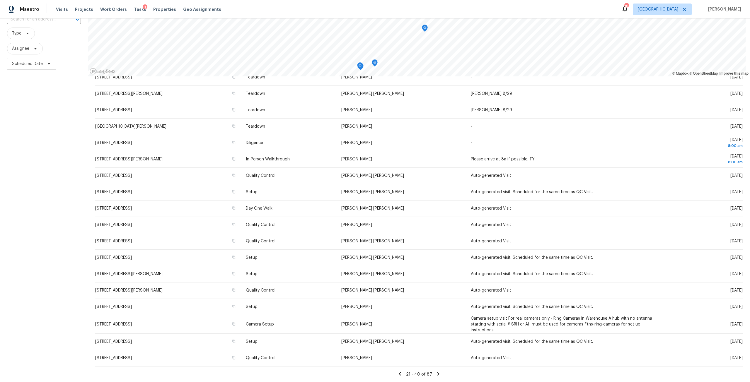
click at [436, 371] on icon at bounding box center [438, 373] width 5 height 5
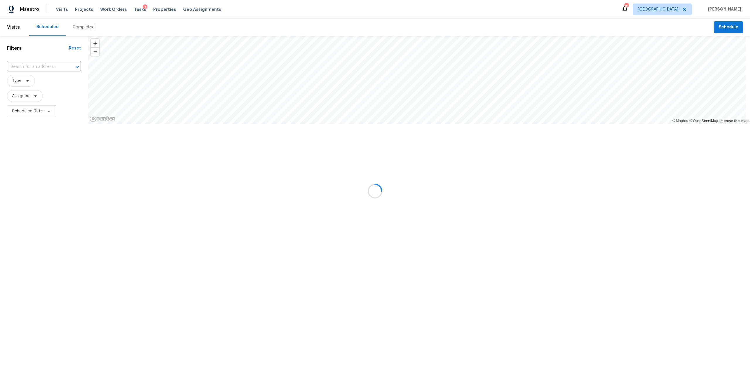
scroll to position [0, 0]
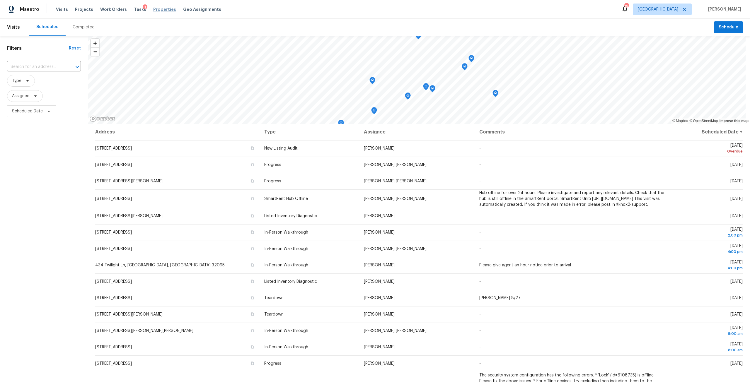
click at [162, 8] on span "Properties" at bounding box center [164, 9] width 23 height 6
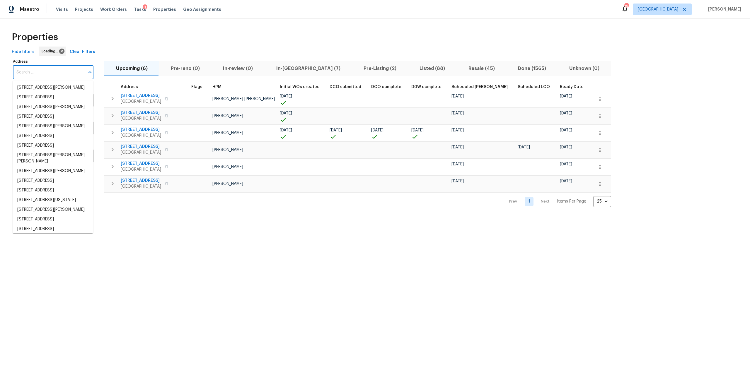
click at [31, 72] on input "Address" at bounding box center [49, 73] width 72 height 14
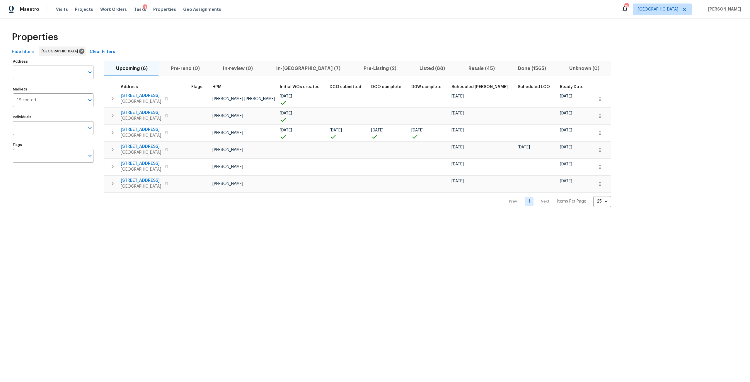
click at [31, 72] on input "Address" at bounding box center [49, 73] width 72 height 14
type input "2772"
click at [43, 87] on li "2772 Commanche Ave Orange Park FL 32065" at bounding box center [53, 88] width 81 height 10
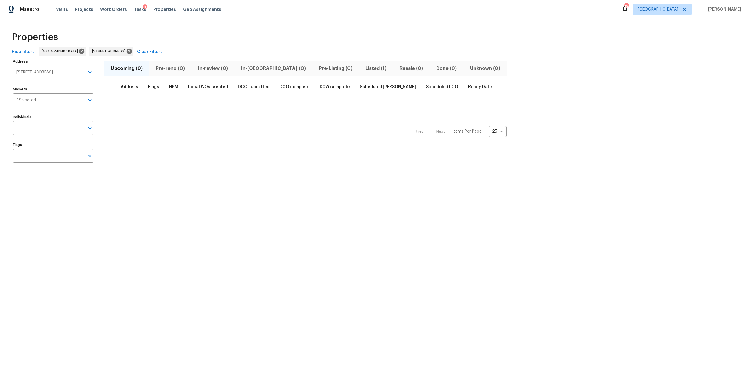
drag, startPoint x: 325, startPoint y: 71, endPoint x: 329, endPoint y: 70, distance: 3.9
click at [362, 71] on span "Listed (1)" at bounding box center [375, 68] width 27 height 8
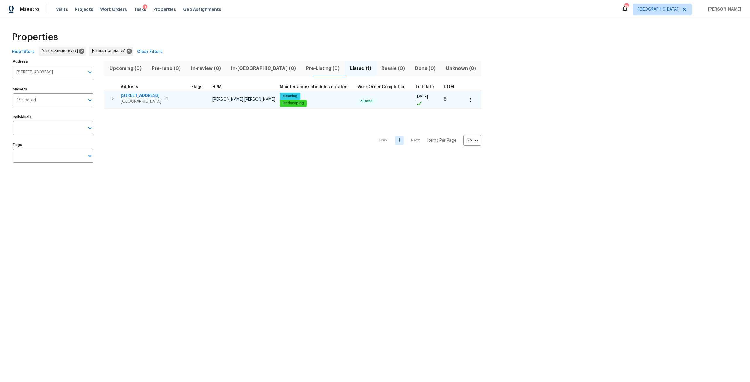
click at [467, 100] on icon "button" at bounding box center [470, 100] width 6 height 6
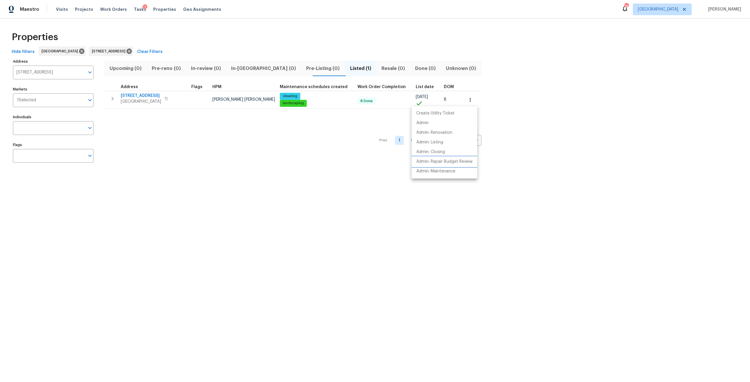
click at [464, 158] on li "Admin: Repair Budget Review" at bounding box center [445, 162] width 66 height 10
click at [156, 50] on div at bounding box center [375, 191] width 750 height 382
click at [132, 51] on icon at bounding box center [129, 51] width 5 height 5
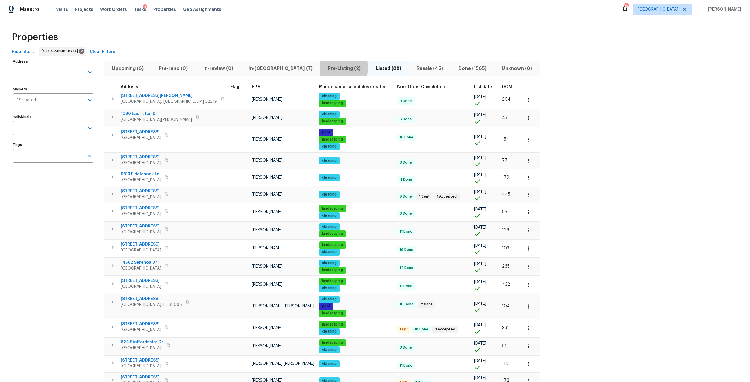
click at [324, 68] on span "Pre-Listing (2)" at bounding box center [344, 68] width 41 height 8
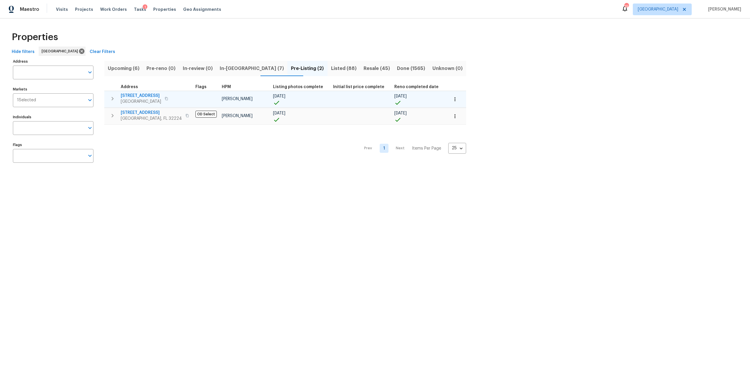
click at [148, 95] on span "[STREET_ADDRESS]" at bounding box center [141, 96] width 40 height 6
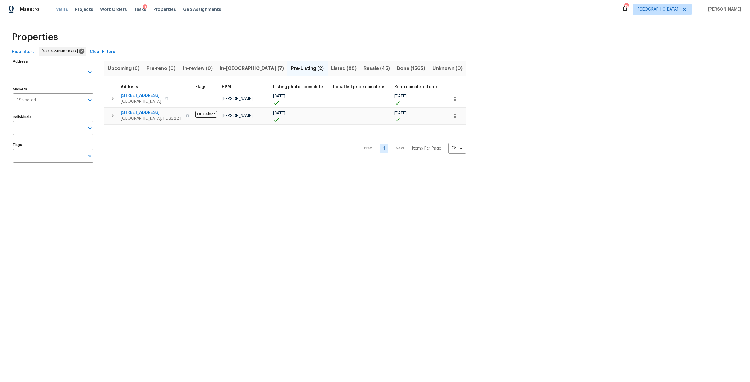
click at [62, 9] on span "Visits" at bounding box center [62, 9] width 12 height 6
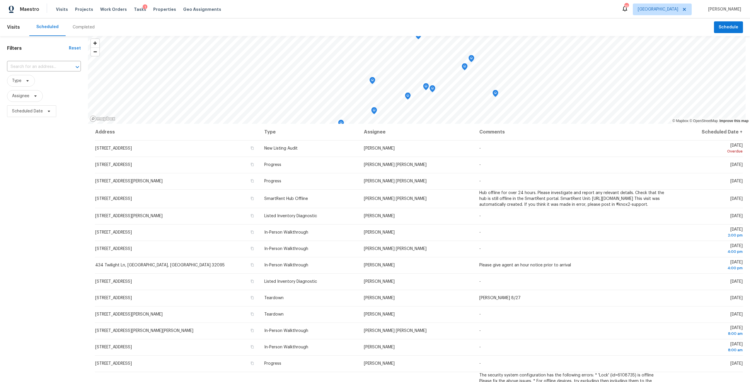
click at [74, 28] on div "Completed" at bounding box center [84, 27] width 22 height 6
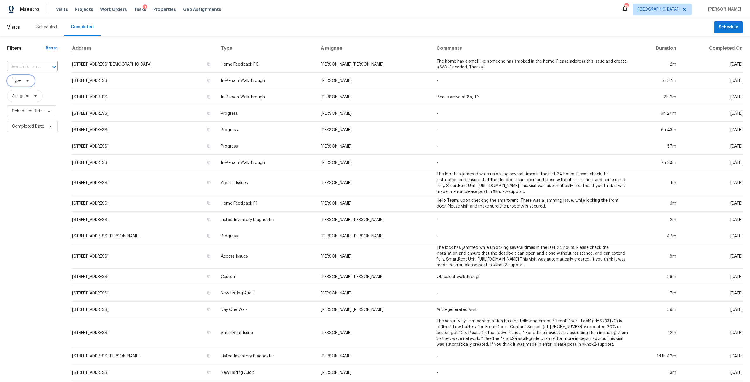
click at [25, 83] on span "Type" at bounding box center [21, 81] width 28 height 12
click at [139, 33] on div "Scheduled Completed" at bounding box center [371, 27] width 685 height 18
click at [153, 10] on span "Properties" at bounding box center [164, 9] width 23 height 6
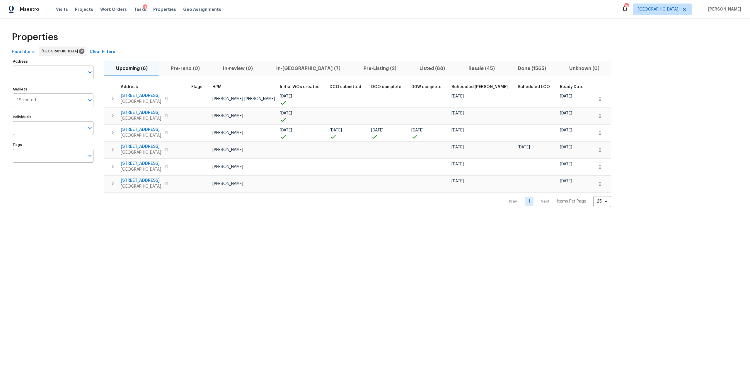
click at [51, 99] on input "Markets" at bounding box center [60, 100] width 49 height 14
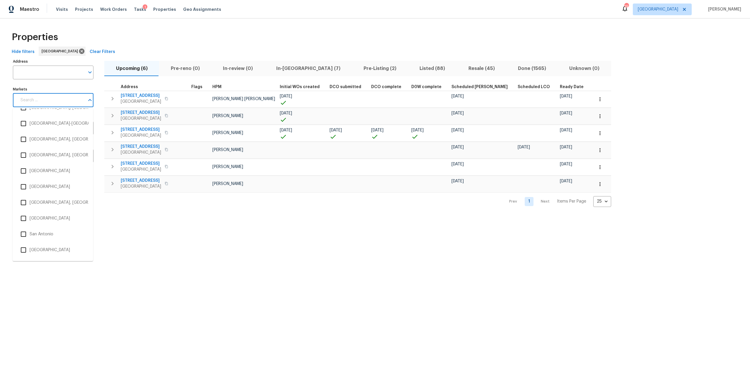
scroll to position [1133, 0]
click at [60, 192] on li "Tampa" at bounding box center [52, 188] width 71 height 12
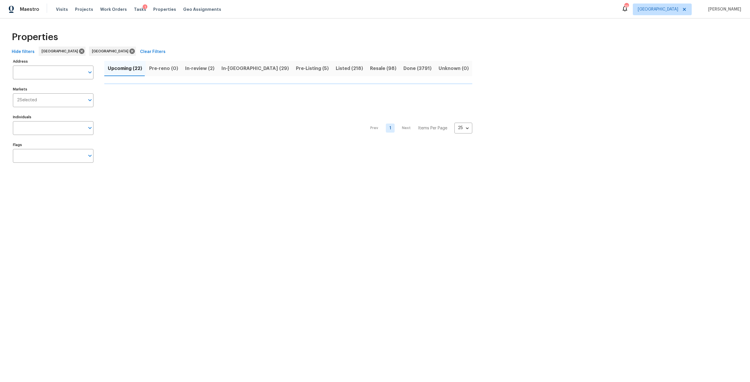
click at [114, 178] on html "Maestro Visits Projects Work Orders Tasks 1 Properties Geo Assignments 19 Jacks…" at bounding box center [375, 89] width 750 height 178
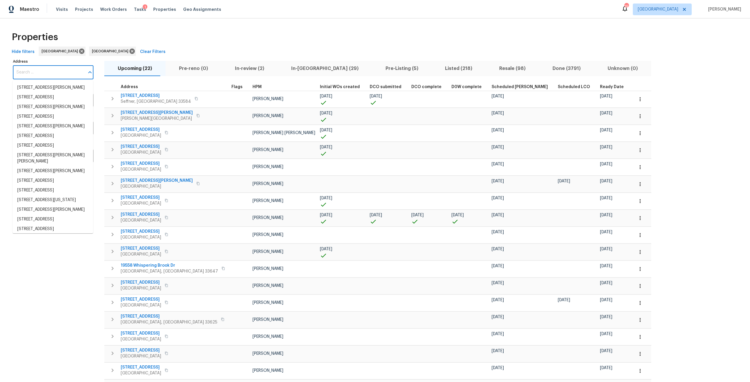
click at [57, 74] on input "Address" at bounding box center [49, 73] width 72 height 14
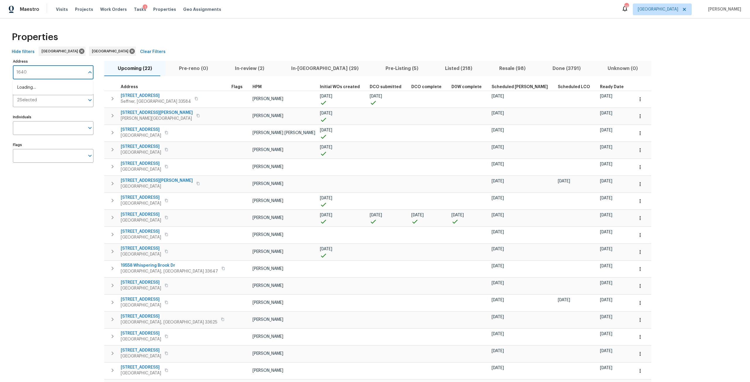
type input "16409"
click at [59, 90] on li "16409 Lake Byrd Dr Tampa FL 33618" at bounding box center [53, 88] width 81 height 10
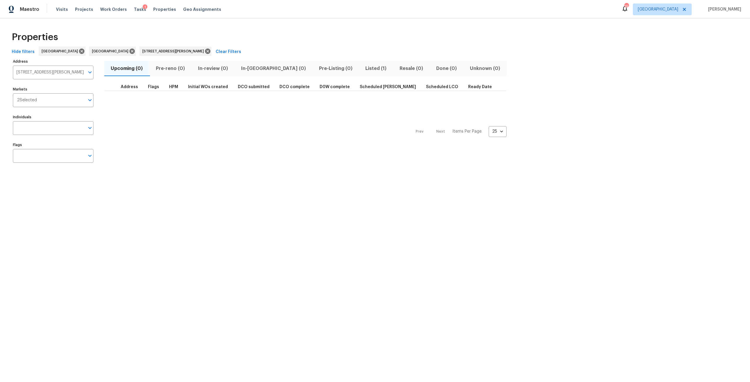
click at [362, 67] on span "Listed (1)" at bounding box center [375, 68] width 27 height 8
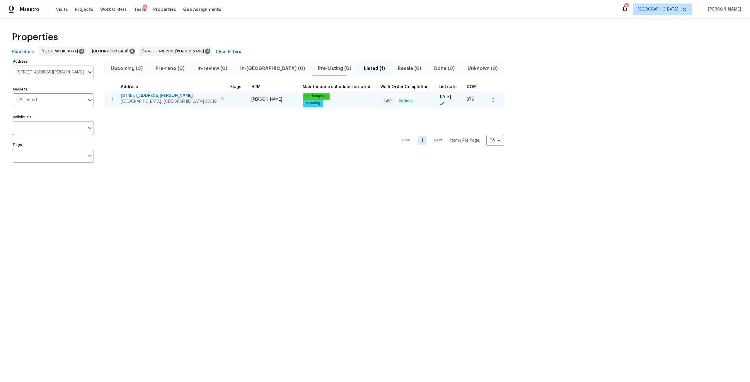
click at [149, 95] on span "16409 Lake Byrd Dr" at bounding box center [169, 96] width 96 height 6
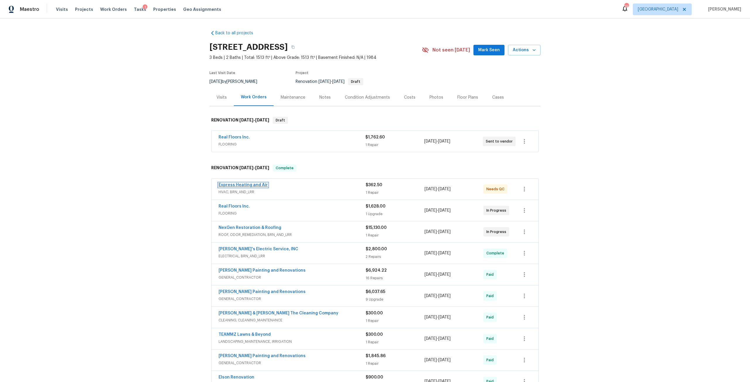
click at [250, 185] on link "Express Heating and Air" at bounding box center [243, 185] width 49 height 4
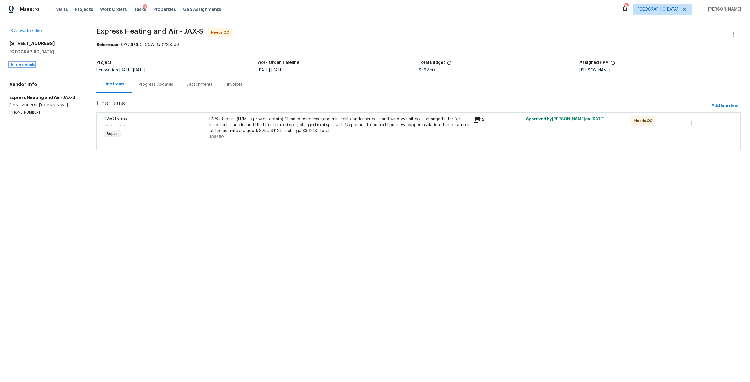
click at [25, 65] on link "Home details" at bounding box center [21, 65] width 25 height 4
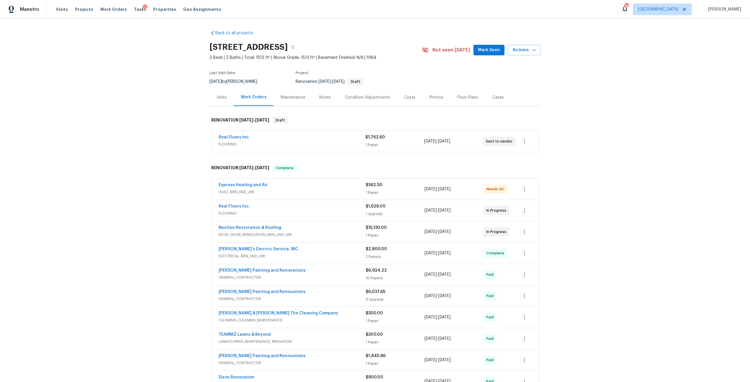
click at [440, 97] on div "Photos" at bounding box center [436, 97] width 28 height 17
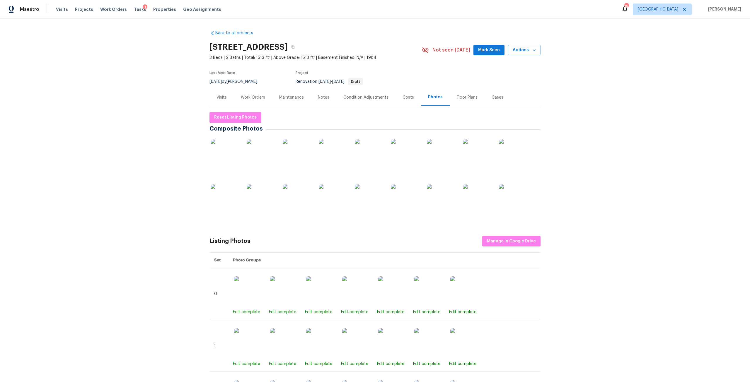
click at [228, 153] on img at bounding box center [225, 153] width 29 height 29
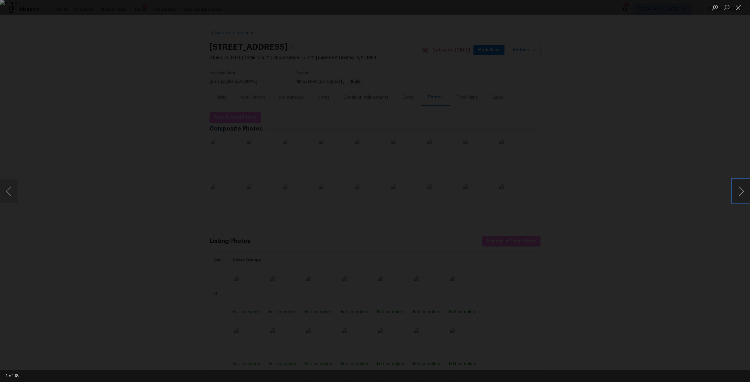
click at [740, 190] on button "Next image" at bounding box center [741, 191] width 18 height 23
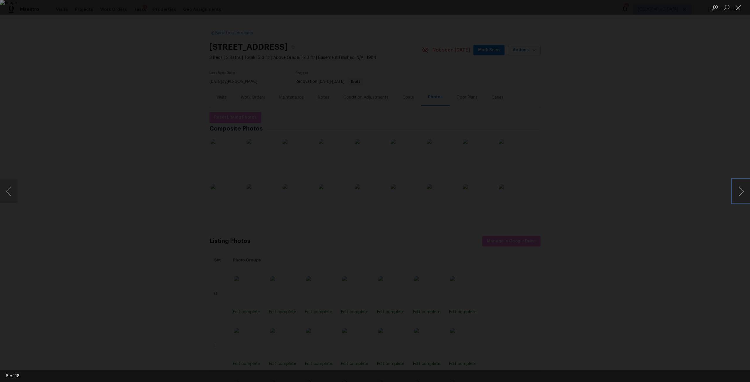
click at [740, 190] on button "Next image" at bounding box center [741, 191] width 18 height 23
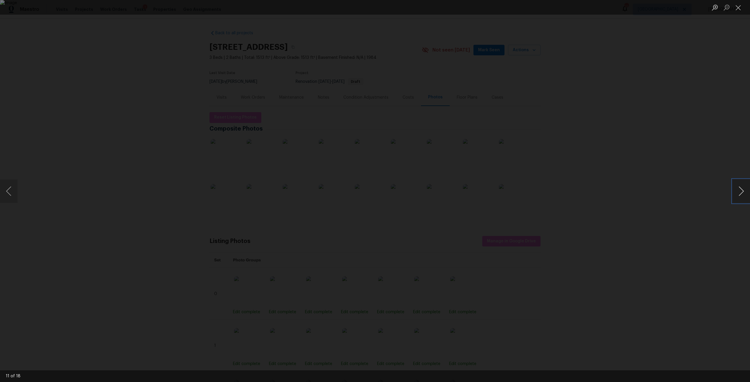
click at [740, 190] on button "Next image" at bounding box center [741, 191] width 18 height 23
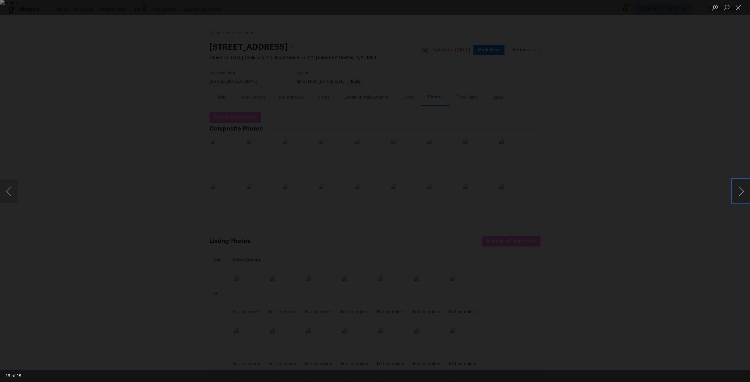
click at [740, 190] on button "Next image" at bounding box center [741, 191] width 18 height 23
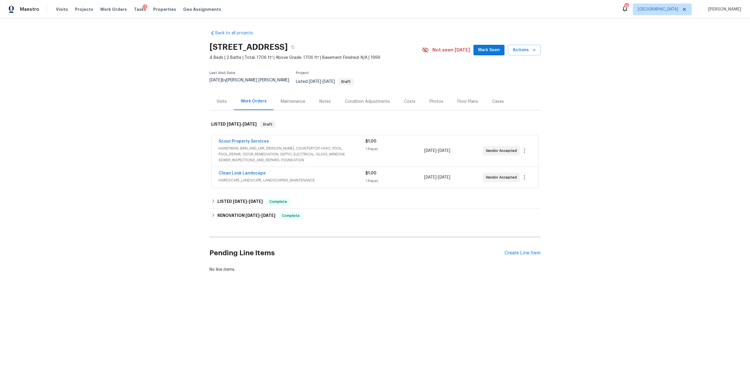
click at [429, 99] on div "Photos" at bounding box center [436, 102] width 14 height 6
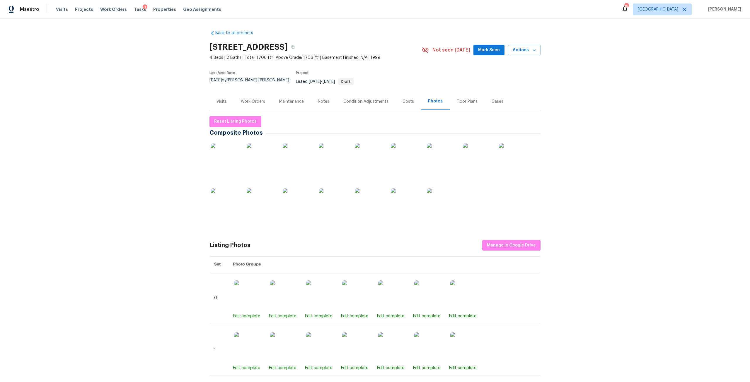
click at [363, 201] on img at bounding box center [369, 202] width 29 height 29
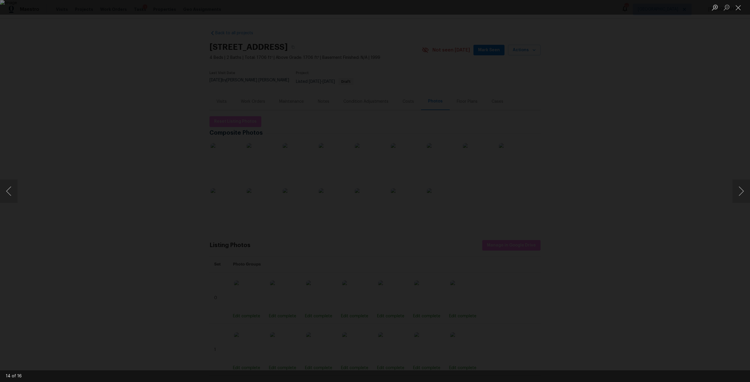
click at [390, 197] on img "Lightbox" at bounding box center [375, 191] width 750 height 382
click at [634, 187] on div "Lightbox" at bounding box center [375, 191] width 750 height 382
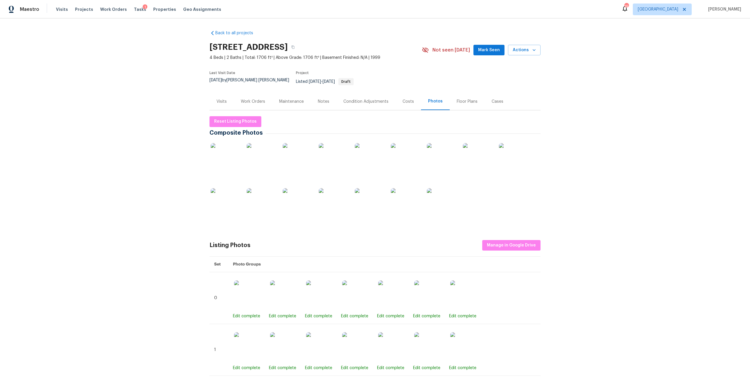
click at [260, 99] on div "Work Orders" at bounding box center [253, 102] width 24 height 6
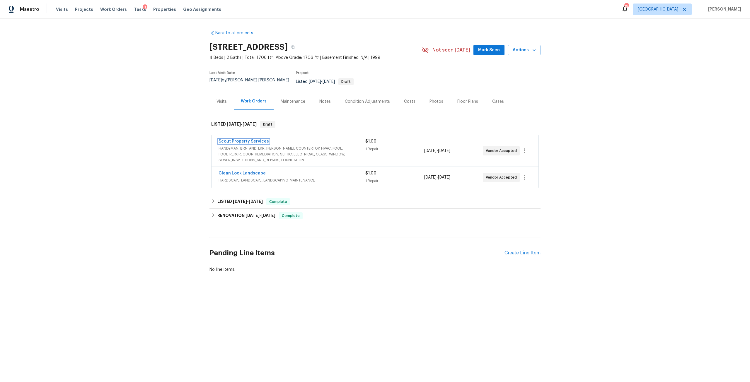
click at [238, 139] on link "Scout Property Services" at bounding box center [244, 141] width 50 height 4
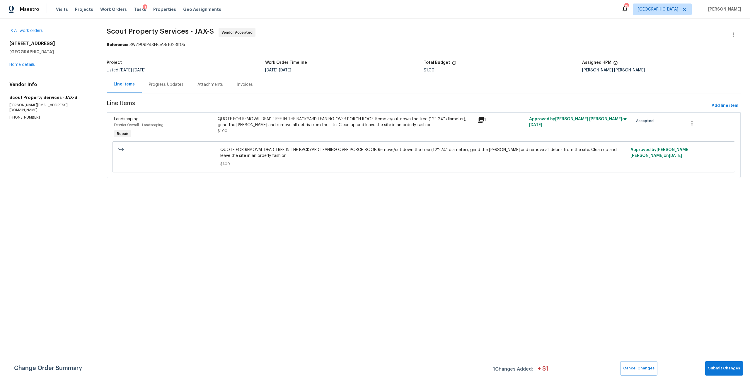
click at [314, 124] on div "QUOTE FOR REMOVAL DEAD TREE IN THE BACKYARD LEANING OVER PORCH ROOF. Remove/cut…" at bounding box center [346, 122] width 256 height 12
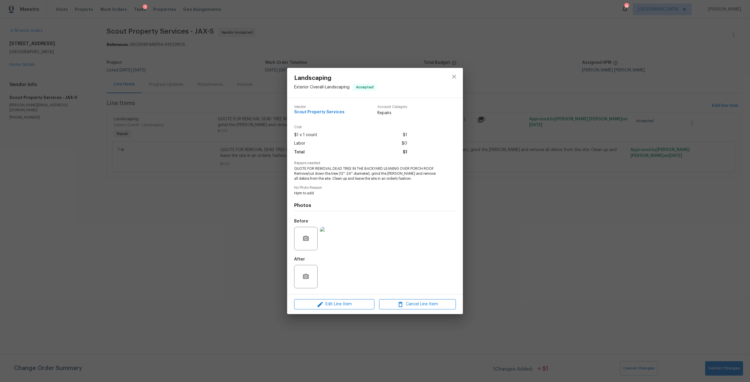
click at [338, 248] on img at bounding box center [331, 238] width 23 height 23
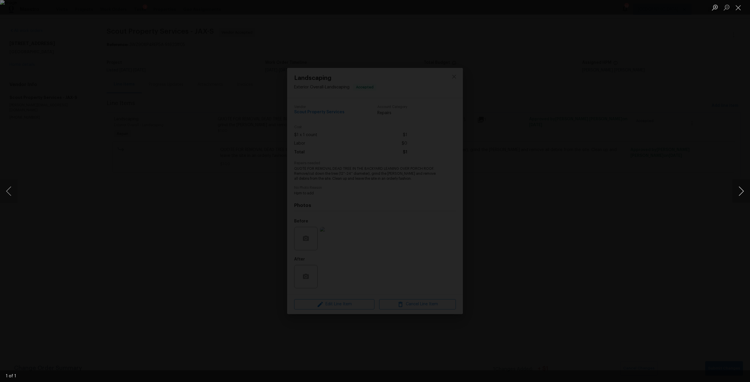
click at [739, 191] on button "Next image" at bounding box center [741, 191] width 18 height 23
click at [561, 177] on div "Lightbox" at bounding box center [375, 191] width 750 height 382
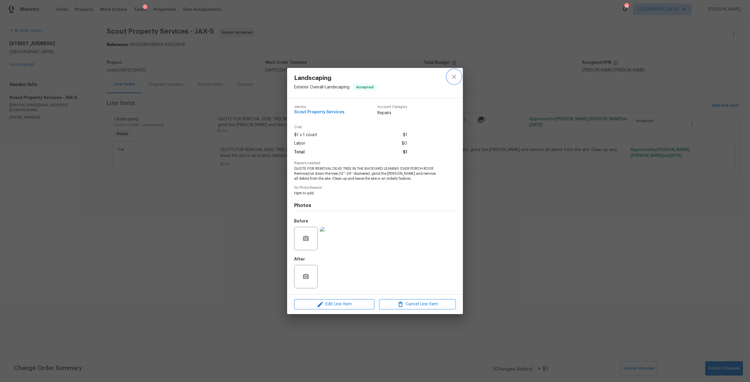
click at [448, 80] on button "close" at bounding box center [454, 77] width 14 height 14
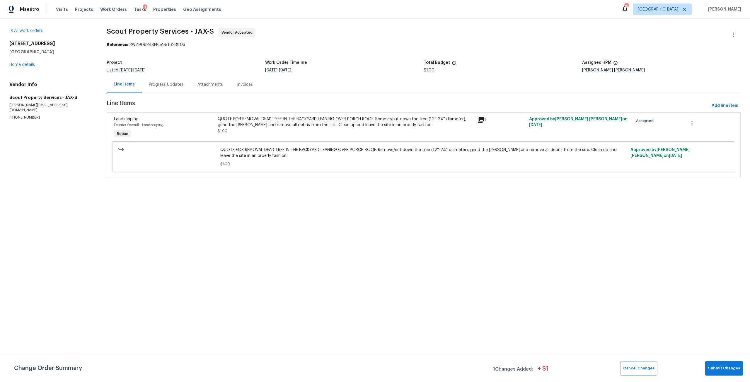
click at [11, 62] on div "2884 Decidely St Green Cove Springs, FL 32043 Home details" at bounding box center [50, 54] width 83 height 27
click at [31, 62] on div "2884 Decidely St Green Cove Springs, FL 32043 Home details" at bounding box center [50, 54] width 83 height 27
click at [35, 64] on div "2884 Decidely St Green Cove Springs, FL 32043 Home details" at bounding box center [50, 54] width 83 height 27
click at [32, 62] on div "2884 Decidely St Green Cove Springs, FL 32043 Home details" at bounding box center [50, 54] width 83 height 27
click at [28, 64] on link "Home details" at bounding box center [21, 65] width 25 height 4
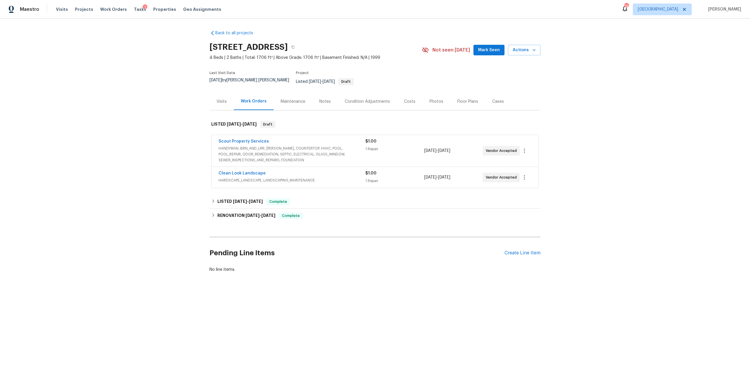
click at [432, 94] on div "Photos" at bounding box center [436, 101] width 28 height 17
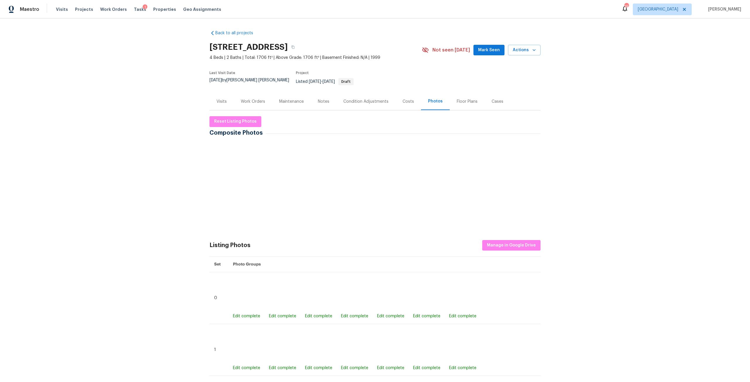
click at [447, 203] on img at bounding box center [441, 202] width 29 height 29
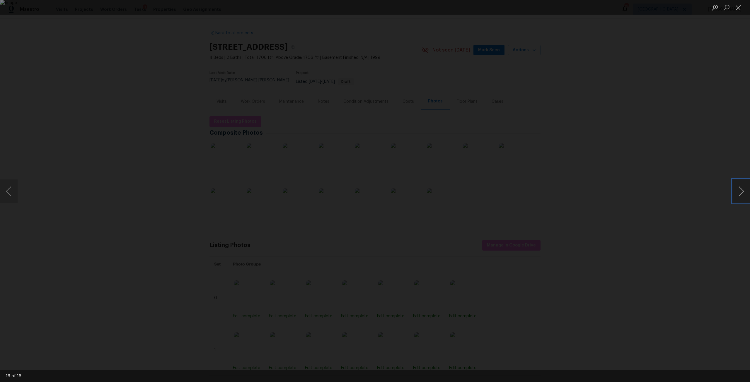
click at [745, 193] on button "Next image" at bounding box center [741, 191] width 18 height 23
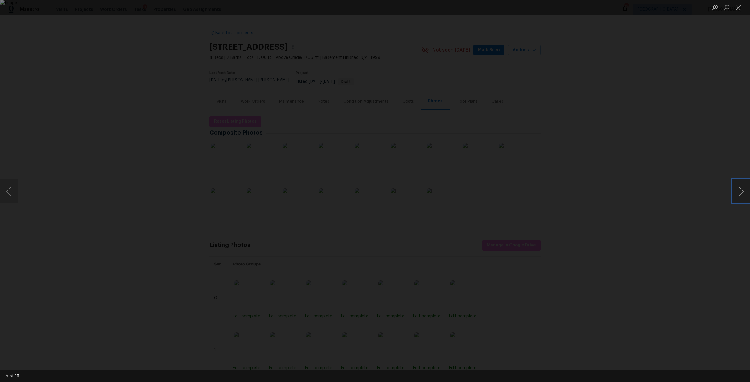
click at [745, 193] on button "Next image" at bounding box center [741, 191] width 18 height 23
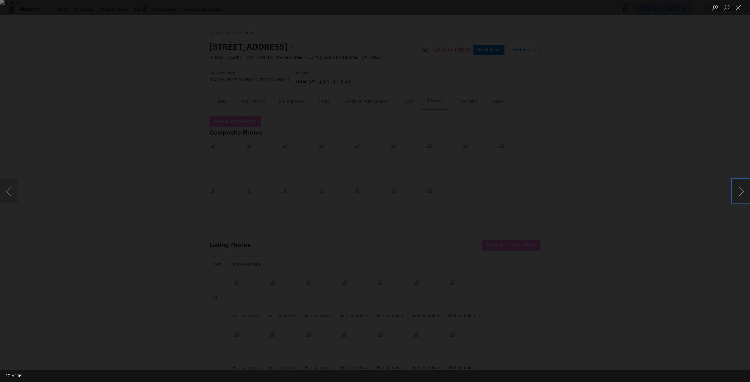
click at [745, 193] on button "Next image" at bounding box center [741, 191] width 18 height 23
click at [735, 193] on button "Next image" at bounding box center [741, 191] width 18 height 23
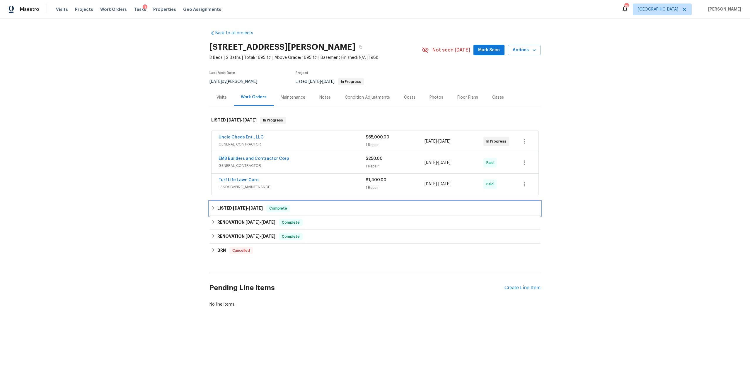
click at [244, 211] on h6 "LISTED [DATE] - [DATE]" at bounding box center [239, 208] width 45 height 7
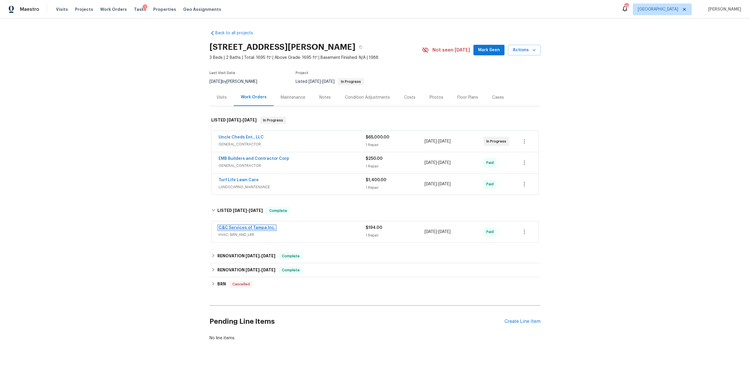
click at [241, 228] on link "C&C Services of Tampa Inc." at bounding box center [247, 228] width 57 height 4
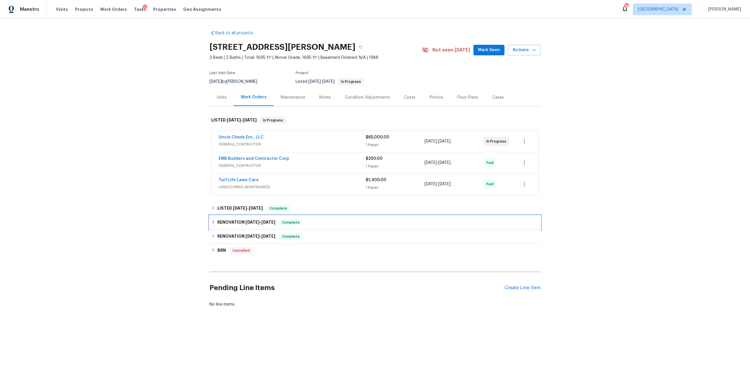
click at [262, 224] on span "[DATE]" at bounding box center [268, 222] width 14 height 4
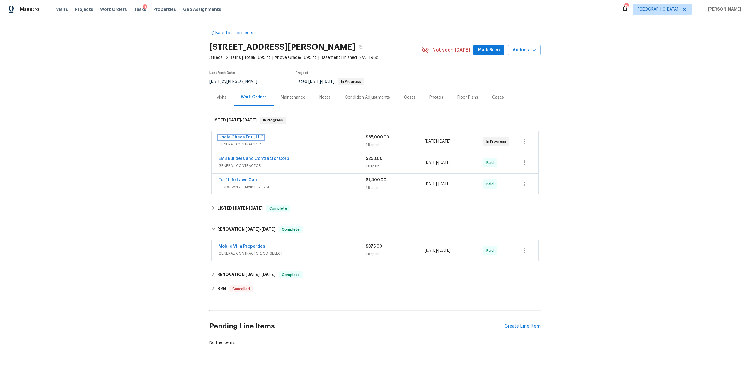
click at [237, 136] on link "Uncle Cheds Ent., LLC" at bounding box center [241, 137] width 45 height 4
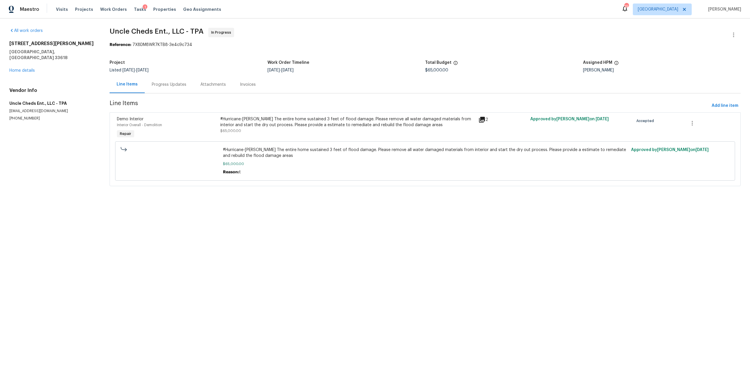
click at [257, 86] on div "Invoices" at bounding box center [248, 84] width 30 height 17
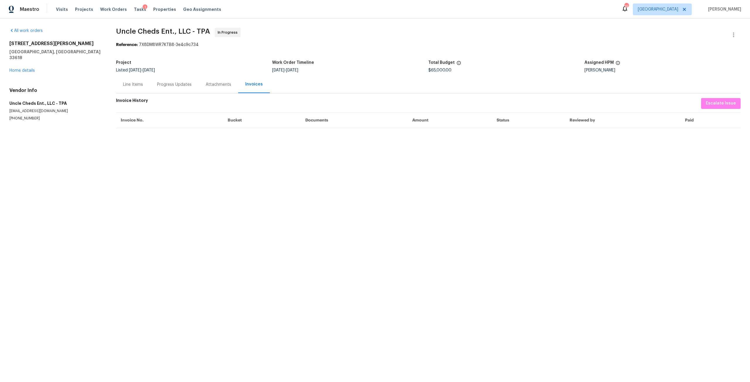
click at [141, 84] on div "Line Items" at bounding box center [133, 85] width 20 height 6
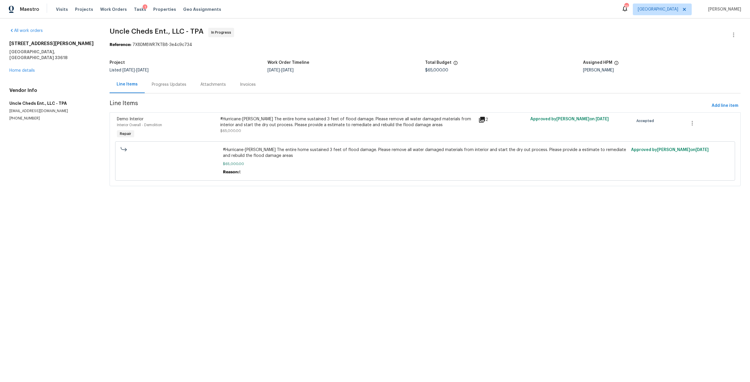
click at [192, 86] on div "Progress Updates" at bounding box center [169, 84] width 49 height 17
